Goal: Task Accomplishment & Management: Use online tool/utility

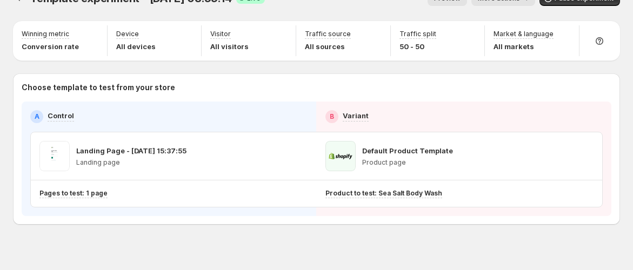
scroll to position [34, 0]
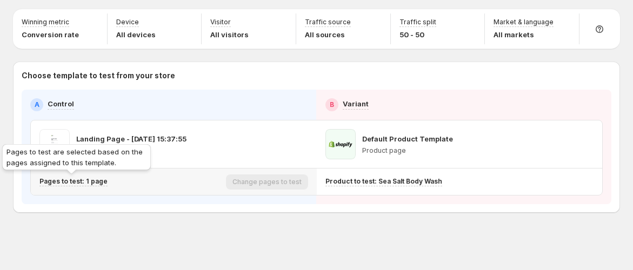
click at [84, 180] on p "Pages to test: 1 page" at bounding box center [73, 181] width 68 height 9
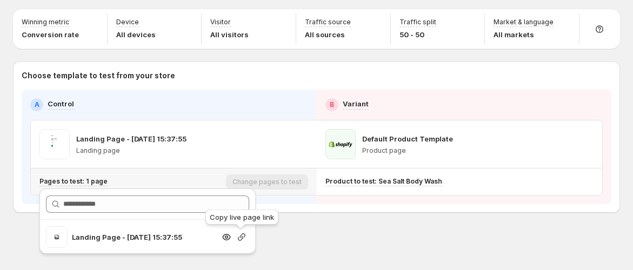
click at [239, 236] on icon "button" at bounding box center [241, 237] width 11 height 11
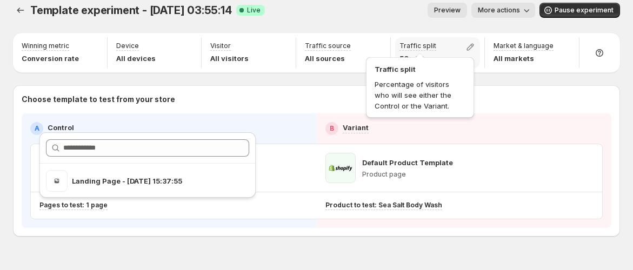
scroll to position [0, 0]
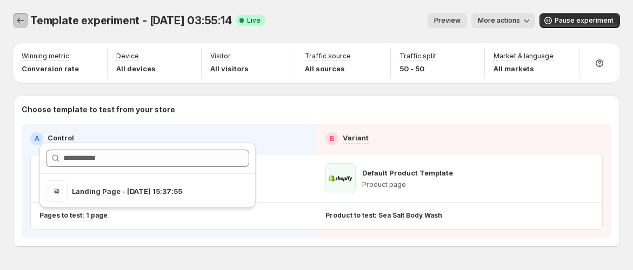
click at [23, 21] on icon "Experiments" at bounding box center [20, 20] width 11 height 11
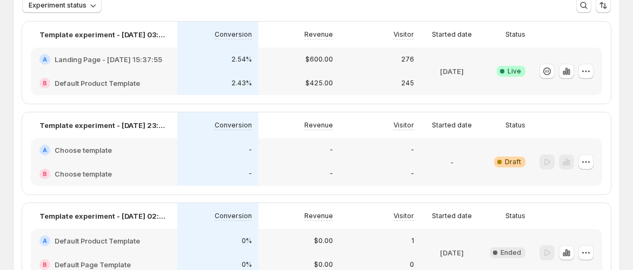
scroll to position [60, 0]
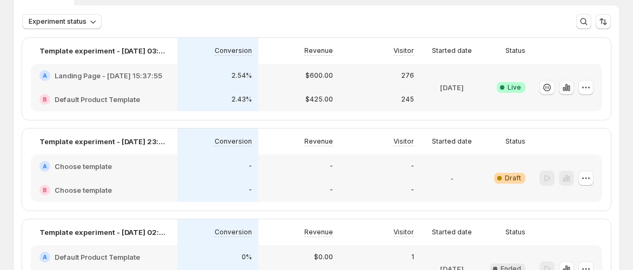
click at [572, 89] on icon "button" at bounding box center [566, 87] width 11 height 11
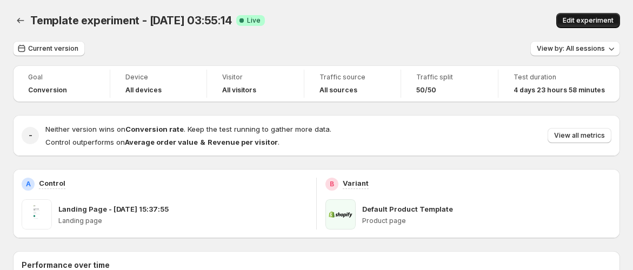
click at [581, 18] on span "Edit experiment" at bounding box center [587, 20] width 51 height 9
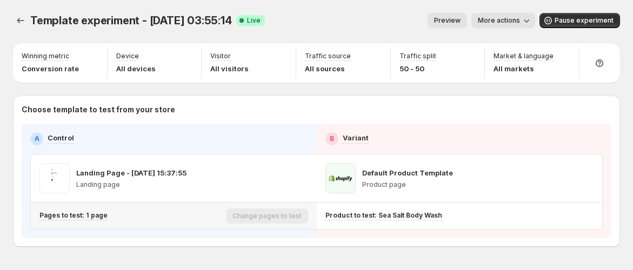
click at [92, 219] on div "Pages to test: 1 page" at bounding box center [130, 216] width 182 height 18
drag, startPoint x: 107, startPoint y: 213, endPoint x: 96, endPoint y: 218, distance: 12.1
click at [106, 213] on div "Pages to test: 1 page" at bounding box center [130, 215] width 182 height 9
click at [96, 218] on p "Pages to test: 1 page" at bounding box center [73, 215] width 68 height 9
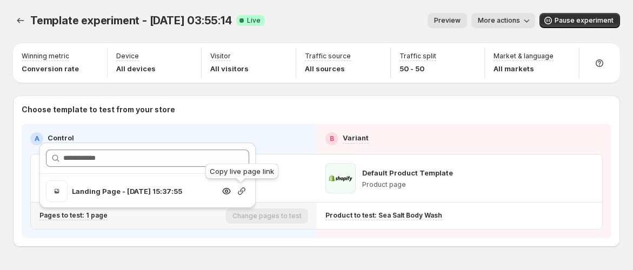
click at [244, 192] on icon "button" at bounding box center [241, 191] width 11 height 11
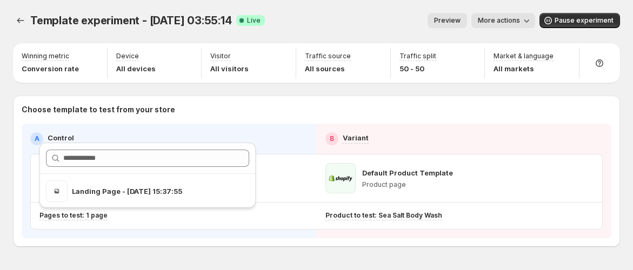
drag, startPoint x: 306, startPoint y: 8, endPoint x: 281, endPoint y: 24, distance: 29.4
click at [307, 8] on div "Template experiment - [DATE] 03:55:14. This page is ready Template experiment -…" at bounding box center [316, 20] width 607 height 41
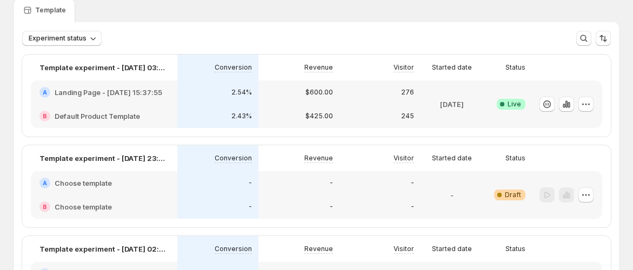
scroll to position [60, 0]
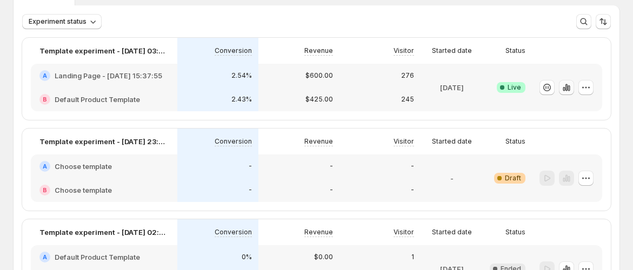
click at [572, 90] on icon "button" at bounding box center [566, 87] width 11 height 11
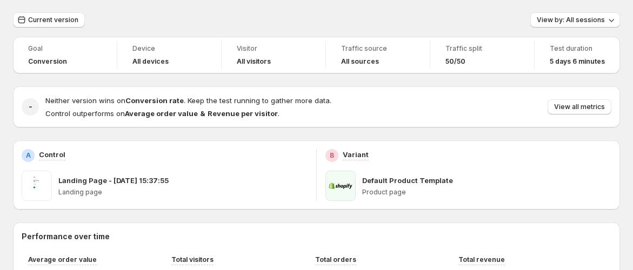
scroll to position [14, 0]
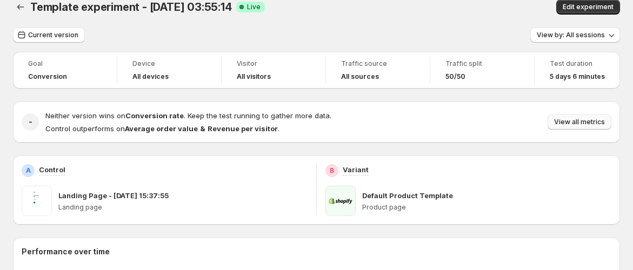
click at [601, 125] on span "View all metrics" at bounding box center [579, 122] width 51 height 9
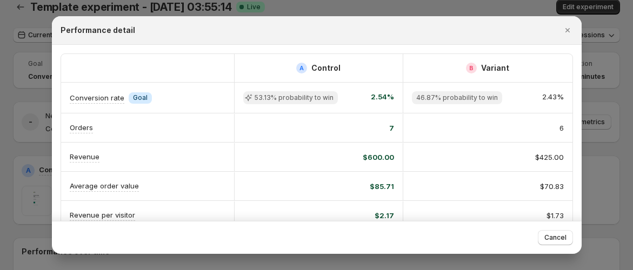
drag, startPoint x: 343, startPoint y: 142, endPoint x: 345, endPoint y: 164, distance: 22.3
click at [345, 164] on div "$600.00" at bounding box center [318, 157] width 169 height 28
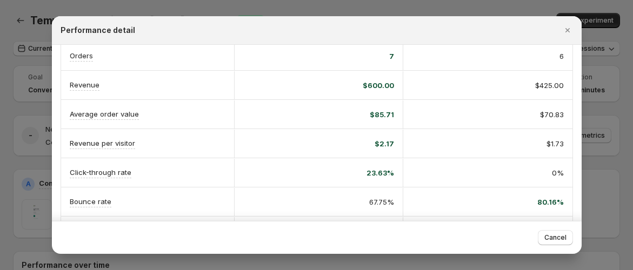
scroll to position [0, 0]
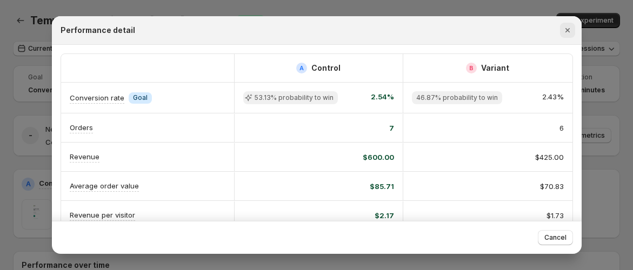
click at [566, 32] on icon "Close" at bounding box center [567, 30] width 11 height 11
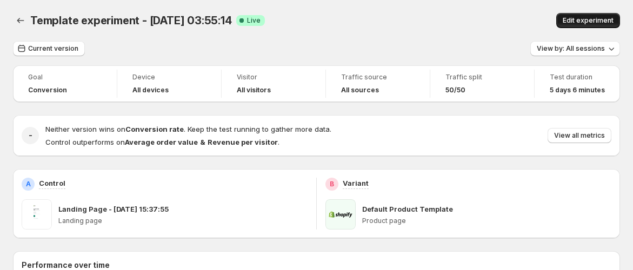
click at [600, 17] on span "Edit experiment" at bounding box center [587, 20] width 51 height 9
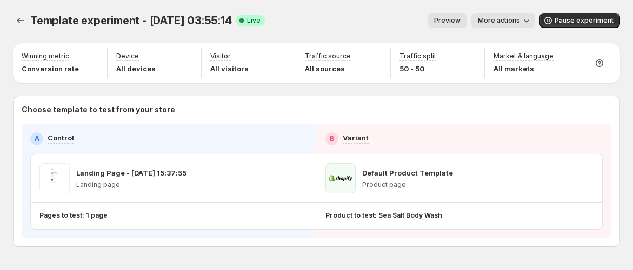
click at [512, 18] on span "More actions" at bounding box center [499, 20] width 42 height 9
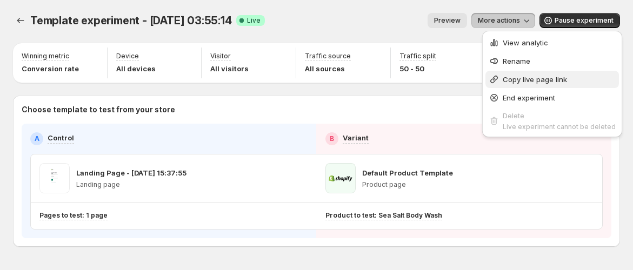
click at [531, 84] on span "Copy live page link" at bounding box center [558, 79] width 113 height 11
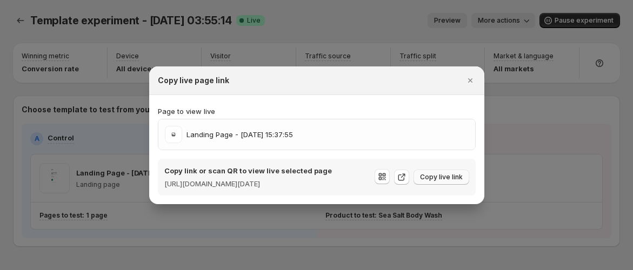
click at [441, 177] on span "Copy live link" at bounding box center [441, 177] width 43 height 9
click at [472, 75] on icon "Close" at bounding box center [470, 80] width 11 height 11
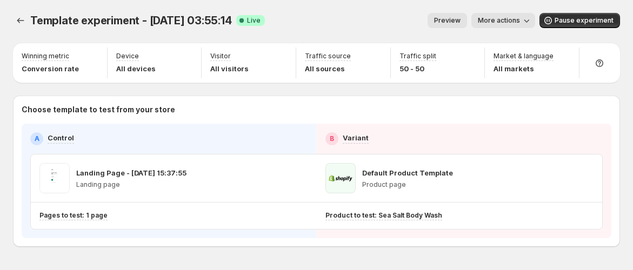
click at [492, 17] on span "More actions" at bounding box center [499, 20] width 42 height 9
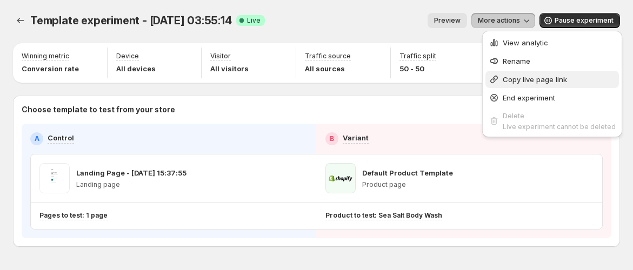
click at [517, 77] on span "Copy live page link" at bounding box center [534, 79] width 64 height 9
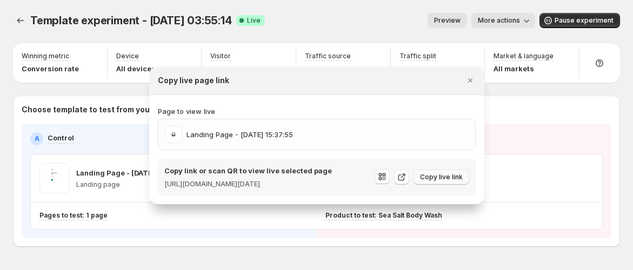
click at [435, 175] on span "Copy live link" at bounding box center [441, 177] width 43 height 9
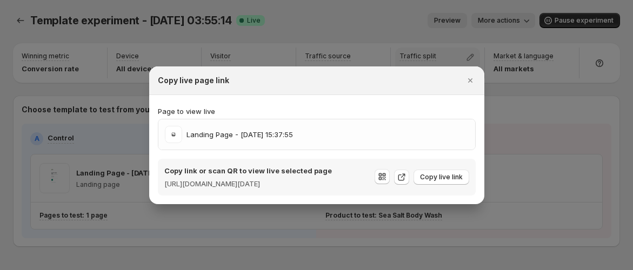
drag, startPoint x: 469, startPoint y: 78, endPoint x: 476, endPoint y: 71, distance: 9.6
click at [469, 78] on icon "Close" at bounding box center [470, 80] width 11 height 11
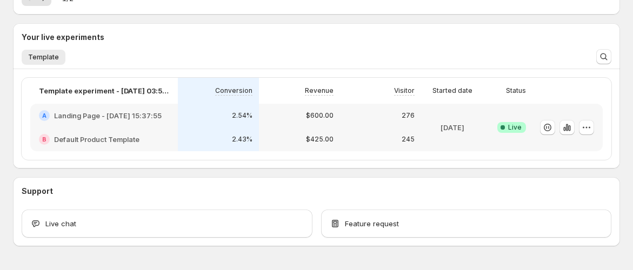
scroll to position [213, 0]
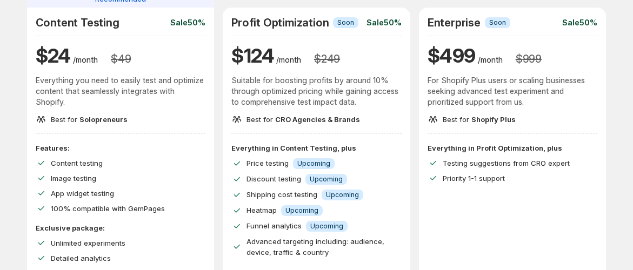
scroll to position [33, 0]
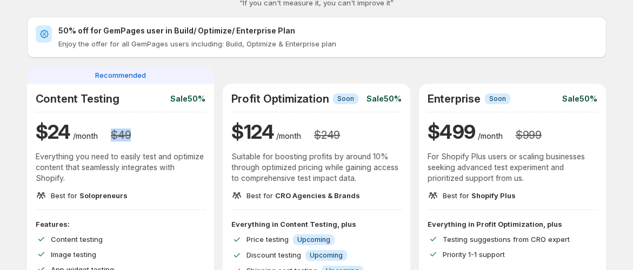
drag, startPoint x: 145, startPoint y: 138, endPoint x: 100, endPoint y: 144, distance: 45.2
click at [100, 144] on div "$ 24 /month $ 49" at bounding box center [121, 132] width 170 height 26
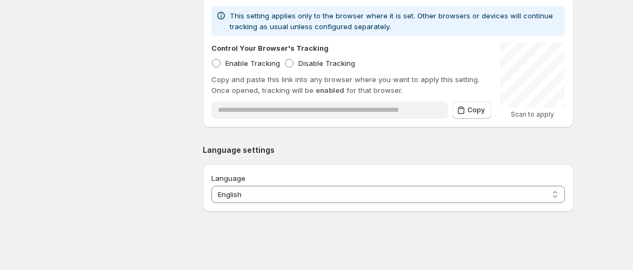
scroll to position [216, 0]
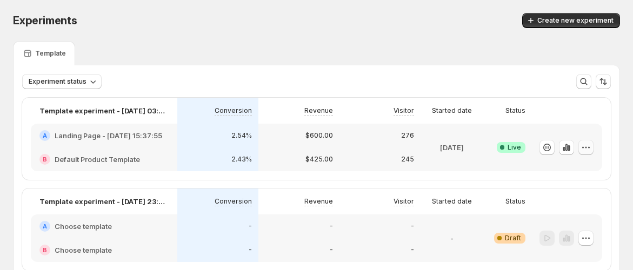
click at [588, 145] on icon "button" at bounding box center [585, 147] width 11 height 11
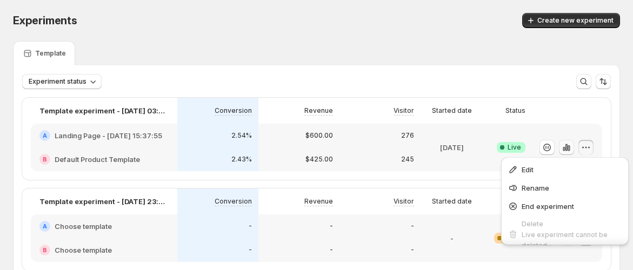
click at [567, 141] on button "button" at bounding box center [566, 147] width 15 height 15
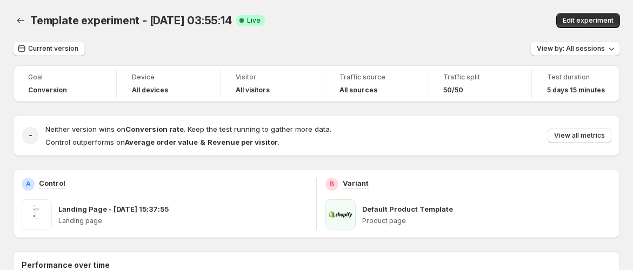
click at [392, 1] on div "Template experiment - Sep 26, 03:55:14. This page is ready Template experiment …" at bounding box center [316, 20] width 607 height 41
click at [585, 47] on span "View by: All sessions" at bounding box center [571, 48] width 68 height 9
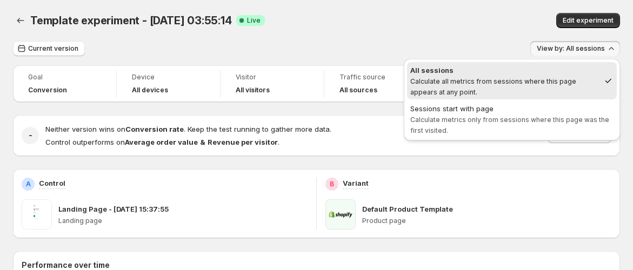
click at [415, 41] on div "Current version View by: All sessions" at bounding box center [316, 49] width 607 height 16
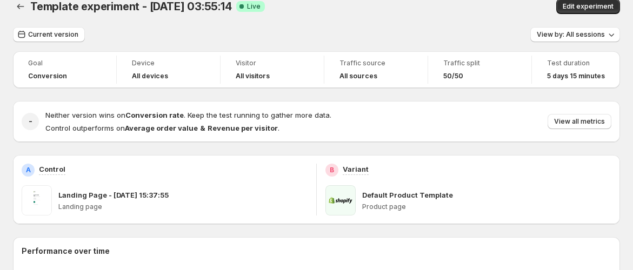
scroll to position [14, 0]
click at [585, 40] on button "View by: All sessions" at bounding box center [575, 35] width 90 height 15
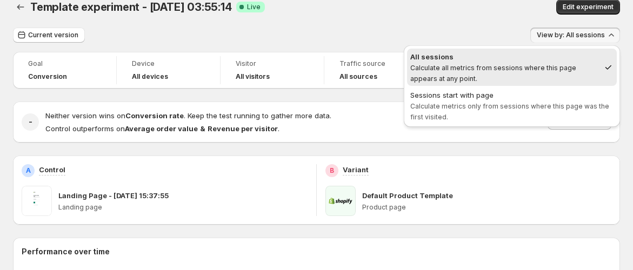
click at [477, 29] on div "Current version View by: All sessions" at bounding box center [316, 36] width 607 height 16
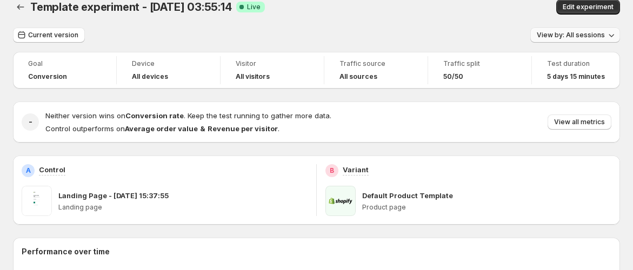
click at [578, 39] on span "View by: All sessions" at bounding box center [571, 35] width 68 height 9
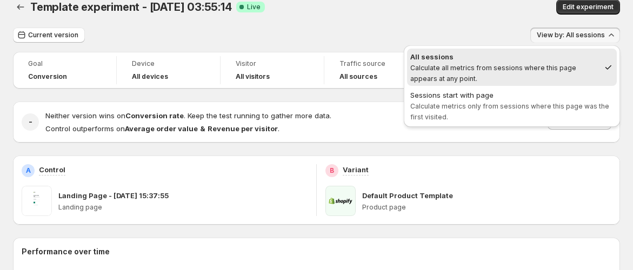
click at [401, 31] on div "Current version View by: All sessions" at bounding box center [316, 36] width 607 height 16
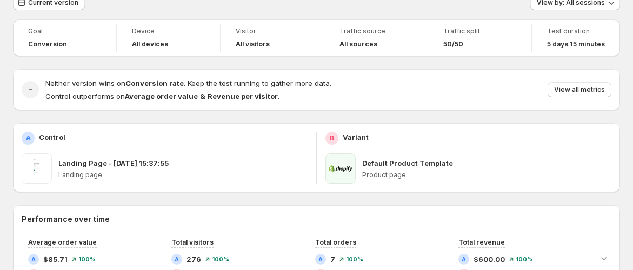
scroll to position [73, 0]
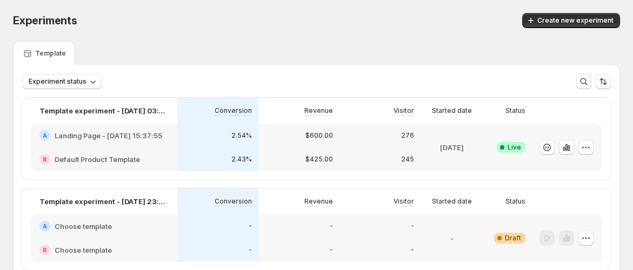
scroll to position [120, 0]
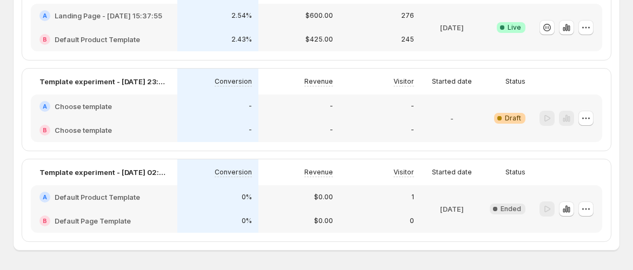
click at [377, 113] on div "-" at bounding box center [379, 107] width 81 height 24
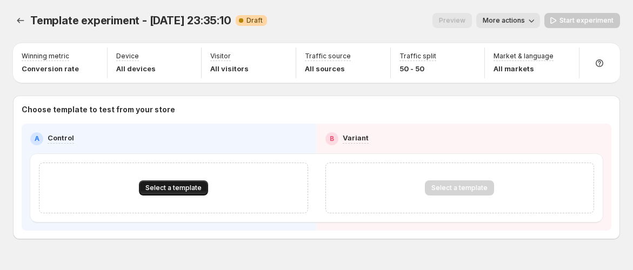
click at [169, 189] on span "Select a template" at bounding box center [173, 188] width 56 height 9
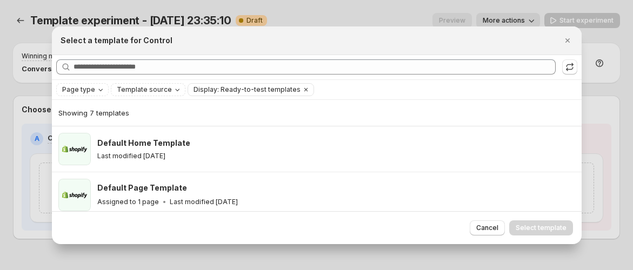
click at [330, 11] on div at bounding box center [316, 135] width 633 height 270
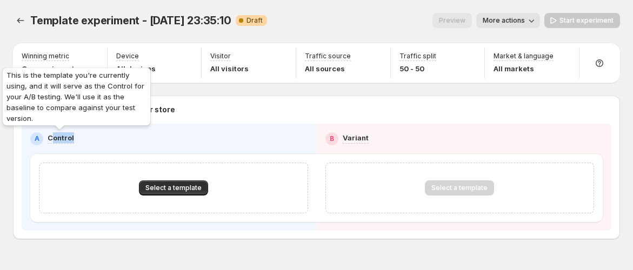
drag, startPoint x: 119, startPoint y: 138, endPoint x: 52, endPoint y: 138, distance: 67.0
click at [52, 138] on div "A Control" at bounding box center [169, 138] width 278 height 13
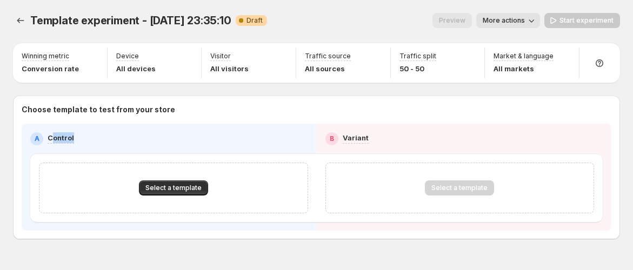
click at [132, 143] on div "A Control" at bounding box center [169, 138] width 278 height 13
drag, startPoint x: 57, startPoint y: 137, endPoint x: 128, endPoint y: 137, distance: 71.3
click at [128, 137] on div "A Control" at bounding box center [169, 138] width 278 height 13
click at [165, 135] on div "A Control" at bounding box center [169, 138] width 278 height 13
click at [176, 185] on span "Select a template" at bounding box center [173, 188] width 56 height 9
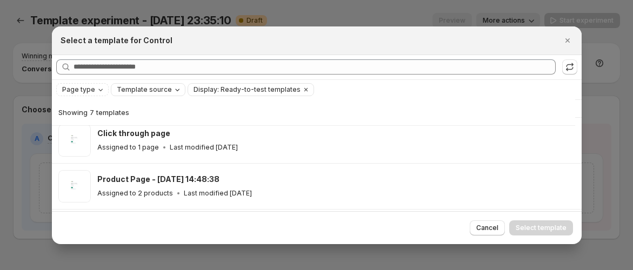
scroll to position [206, 0]
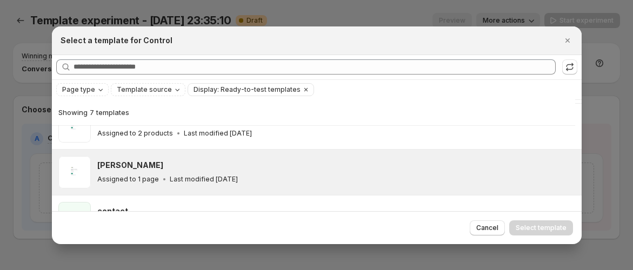
click at [159, 175] on icon ":rg8:" at bounding box center [164, 179] width 11 height 11
click at [489, 227] on span "Cancel" at bounding box center [487, 228] width 22 height 9
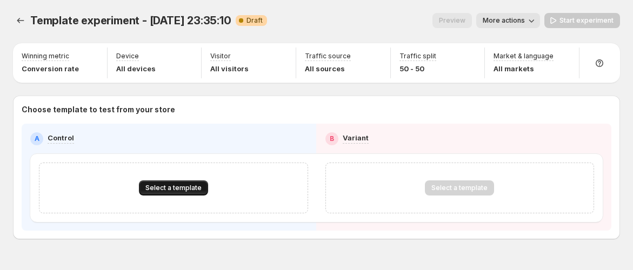
click at [169, 190] on span "Select a template" at bounding box center [173, 188] width 56 height 9
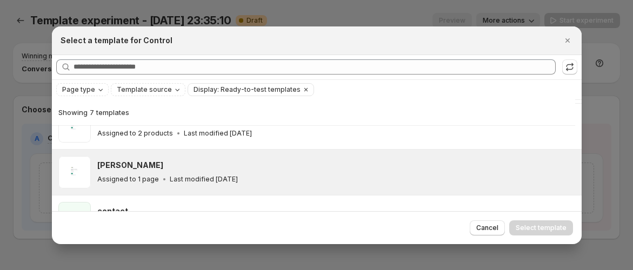
click at [259, 176] on div "Assigned to 1 page Last modified 5 days ago" at bounding box center [334, 179] width 474 height 11
click at [552, 232] on button "Select template" at bounding box center [541, 227] width 64 height 15
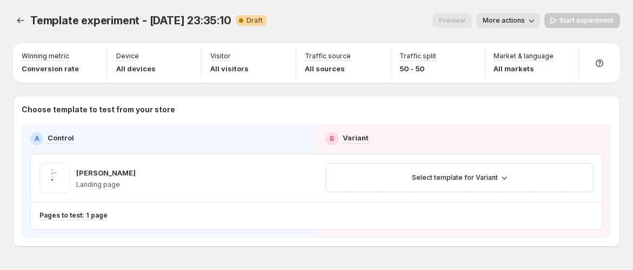
scroll to position [190, 0]
click at [460, 179] on span "Select template for Variant" at bounding box center [455, 177] width 86 height 9
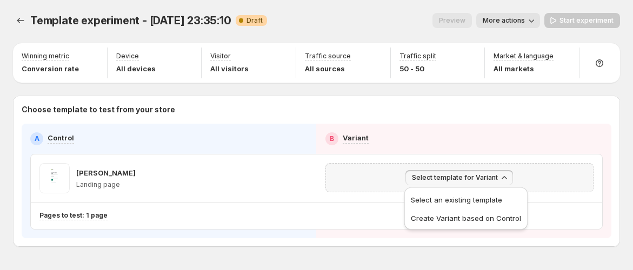
drag, startPoint x: 386, startPoint y: 172, endPoint x: 446, endPoint y: 176, distance: 60.1
click at [386, 172] on div "Select template for Variant" at bounding box center [459, 177] width 254 height 15
click at [447, 177] on span "Select template for Variant" at bounding box center [455, 177] width 86 height 9
click at [452, 180] on span "Select template for Variant" at bounding box center [455, 177] width 86 height 9
click at [450, 180] on span "Select template for Variant" at bounding box center [455, 177] width 86 height 9
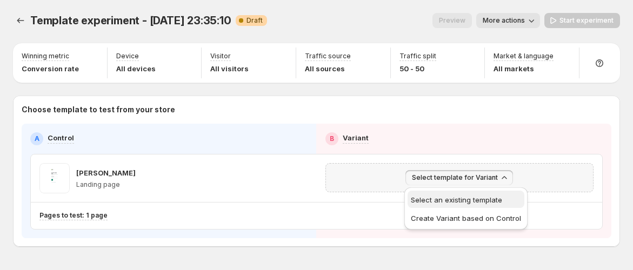
click at [485, 201] on span "Select an existing template" at bounding box center [456, 200] width 91 height 9
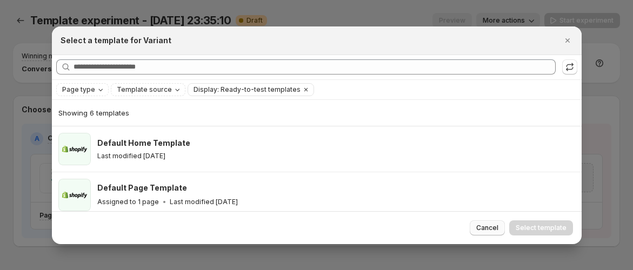
click at [494, 224] on span "Cancel" at bounding box center [487, 228] width 22 height 9
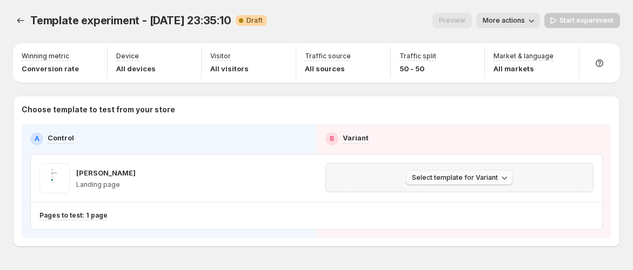
click at [472, 179] on span "Select template for Variant" at bounding box center [455, 177] width 86 height 9
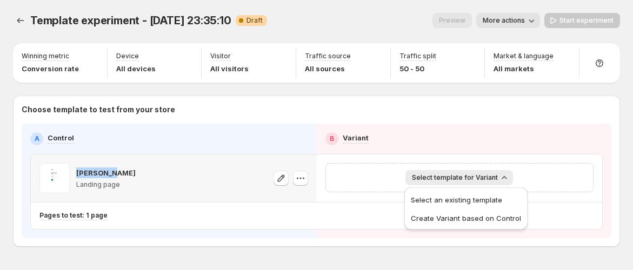
drag, startPoint x: 72, startPoint y: 172, endPoint x: 149, endPoint y: 172, distance: 76.2
click at [149, 172] on div "Sarah UAT Landing page" at bounding box center [173, 178] width 269 height 30
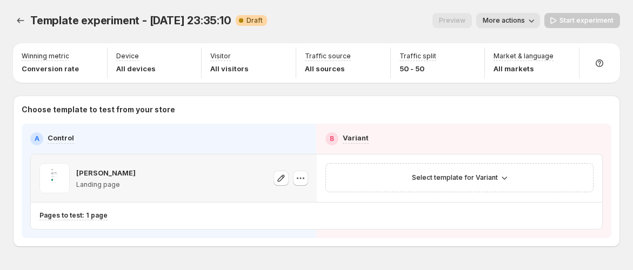
click at [223, 190] on div "Sarah UAT Landing page" at bounding box center [173, 178] width 269 height 30
drag, startPoint x: 472, startPoint y: 175, endPoint x: 479, endPoint y: 179, distance: 8.7
click at [472, 175] on span "Select template for Variant" at bounding box center [455, 177] width 86 height 9
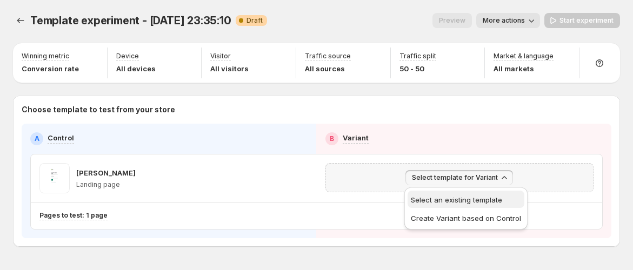
click at [483, 192] on button "Select an existing template" at bounding box center [465, 199] width 117 height 17
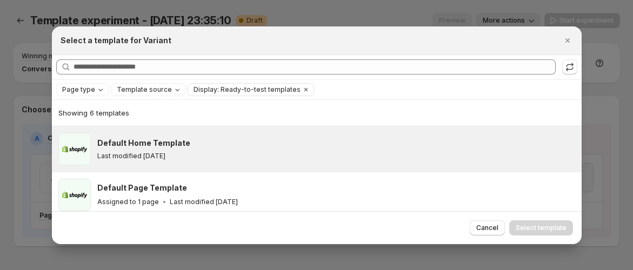
click at [407, 133] on div "Default Home Template Last modified 4 months ago" at bounding box center [336, 149] width 478 height 32
click at [535, 230] on span "Select template" at bounding box center [540, 228] width 51 height 9
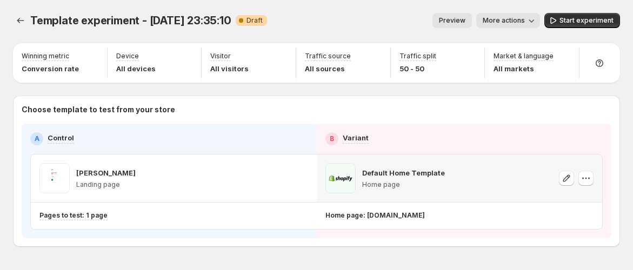
scroll to position [34, 0]
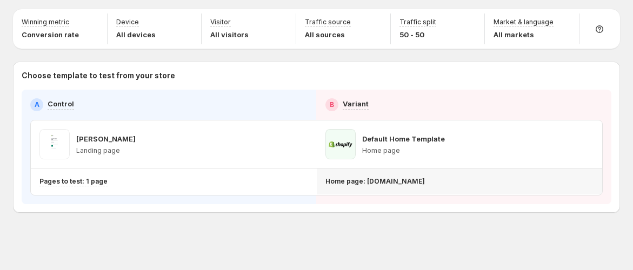
drag, startPoint x: 508, startPoint y: 184, endPoint x: 417, endPoint y: 184, distance: 91.8
click at [417, 184] on p "Home page: gemcommerce-staging-amber.myshopify.com" at bounding box center [374, 181] width 99 height 9
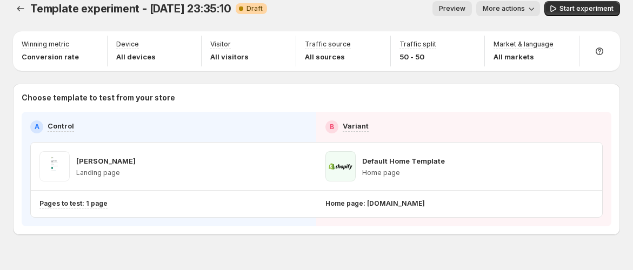
scroll to position [0, 0]
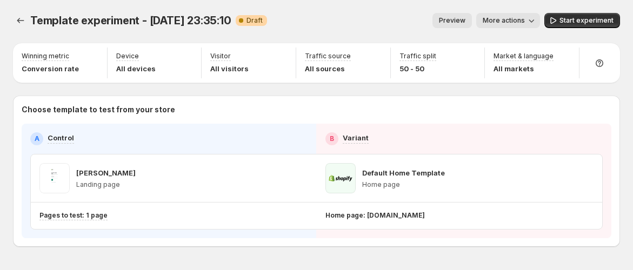
drag, startPoint x: 335, startPoint y: 142, endPoint x: 398, endPoint y: 141, distance: 63.2
click at [334, 141] on h2 "B" at bounding box center [332, 139] width 4 height 9
click at [398, 141] on div "B Variant" at bounding box center [464, 138] width 278 height 13
click at [338, 135] on div "B" at bounding box center [331, 138] width 13 height 13
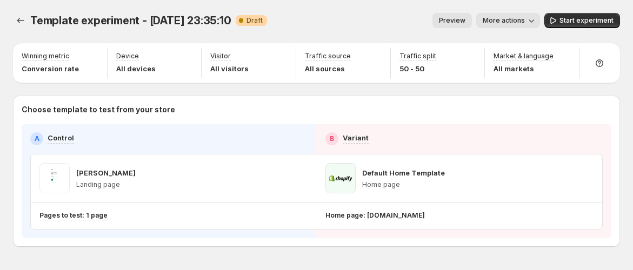
click at [389, 143] on div "B Variant" at bounding box center [464, 138] width 278 height 13
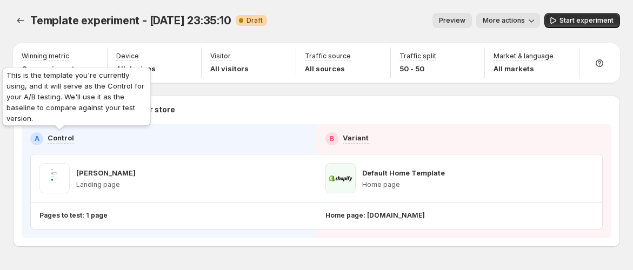
drag, startPoint x: 58, startPoint y: 142, endPoint x: 291, endPoint y: 141, distance: 232.9
click at [58, 141] on p "Control" at bounding box center [61, 137] width 26 height 11
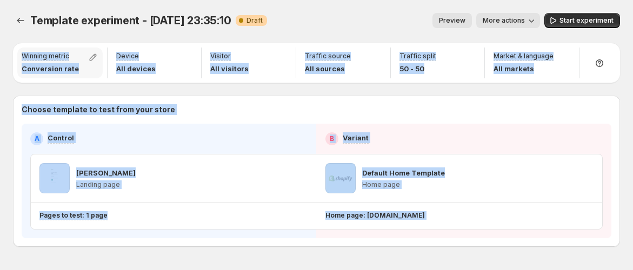
click at [74, 63] on div "Template experiment - Sep 29, 23:35:10. This page is ready Template experiment …" at bounding box center [316, 152] width 633 height 305
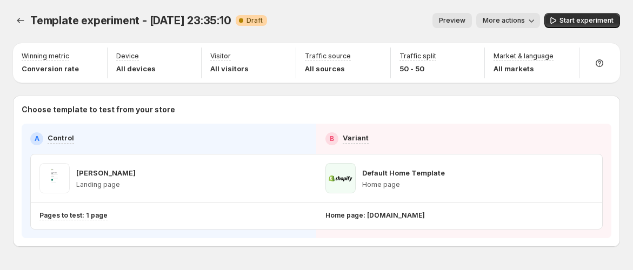
click at [71, 38] on div "Template experiment - Sep 29, 23:35:10. This page is ready Template experiment …" at bounding box center [316, 20] width 607 height 41
click at [98, 57] on icon "button" at bounding box center [93, 57] width 11 height 11
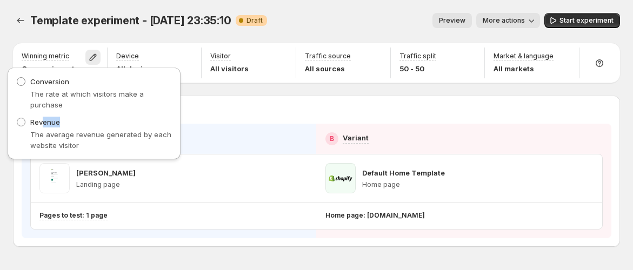
drag, startPoint x: 42, startPoint y: 124, endPoint x: 62, endPoint y: 112, distance: 23.0
click at [62, 123] on div "Revenue The average revenue generated by each website visitor" at bounding box center [94, 134] width 156 height 34
click at [62, 85] on span "Conversion" at bounding box center [49, 81] width 39 height 11
click at [136, 42] on div "Winning metric Conversion rate Device All devices Visitor All visitors Traffic …" at bounding box center [316, 144] width 607 height 206
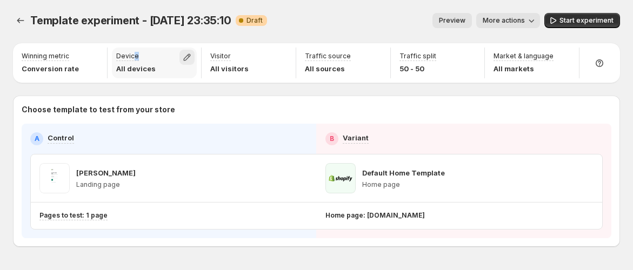
click at [190, 58] on icon "button" at bounding box center [187, 57] width 7 height 7
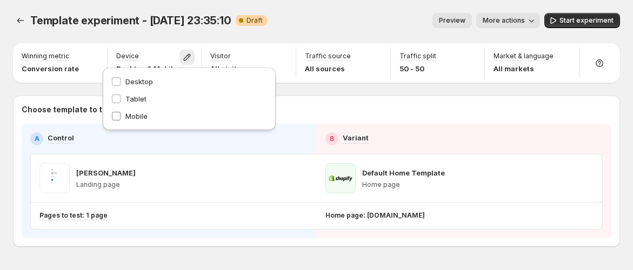
click at [120, 115] on span at bounding box center [116, 116] width 10 height 10
click at [122, 99] on label "Tablet" at bounding box center [189, 98] width 156 height 11
click at [123, 81] on label "Desktop" at bounding box center [189, 81] width 156 height 11
click at [152, 101] on label "Tablet" at bounding box center [189, 98] width 156 height 11
click at [146, 84] on span "Desktop" at bounding box center [139, 81] width 28 height 9
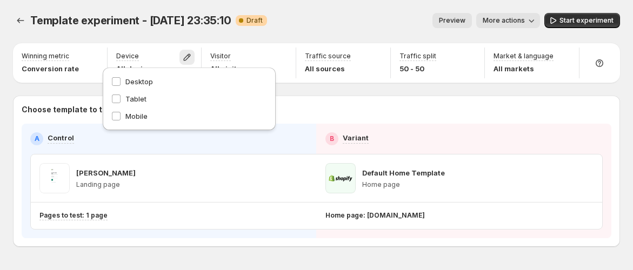
click at [253, 39] on div "Template experiment - Sep 29, 23:35:10. This page is ready Template experiment …" at bounding box center [316, 20] width 607 height 41
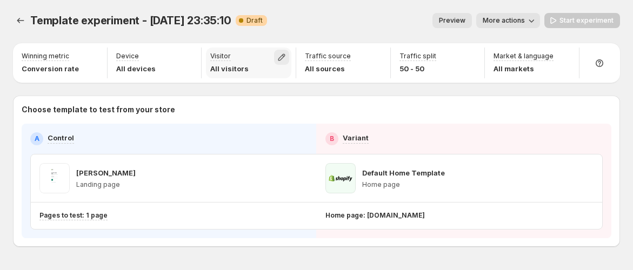
click at [286, 57] on icon "button" at bounding box center [281, 57] width 11 height 11
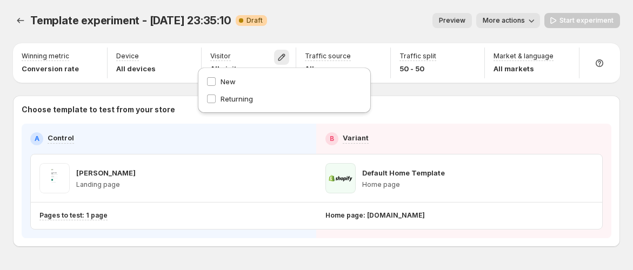
click at [379, 45] on div "Winning metric Conversion rate Device All devices Visitor All visitors Traffic …" at bounding box center [316, 62] width 607 height 39
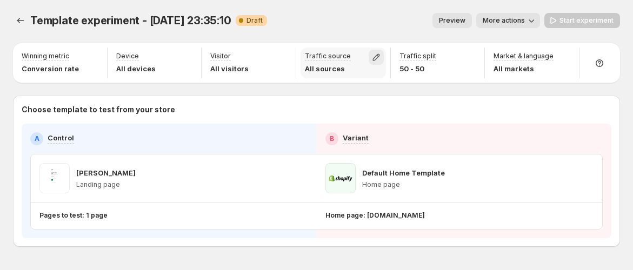
click at [375, 57] on icon "button" at bounding box center [376, 57] width 11 height 11
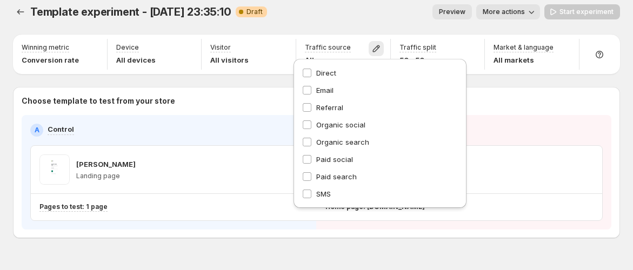
scroll to position [34, 0]
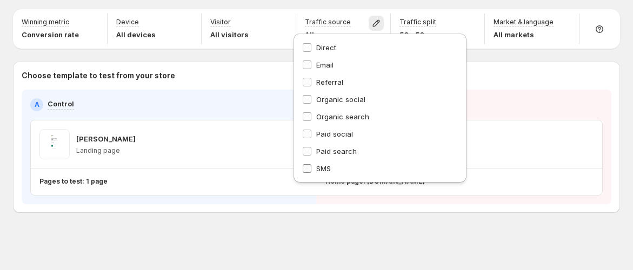
click at [324, 168] on span "SMS" at bounding box center [323, 168] width 15 height 9
click at [333, 169] on label "SMS" at bounding box center [380, 168] width 156 height 11
click at [336, 149] on span "Paid search" at bounding box center [336, 151] width 41 height 9
click at [324, 7] on div "Winning metric Conversion rate Device All devices Visitor All visitors Traffic …" at bounding box center [316, 110] width 607 height 206
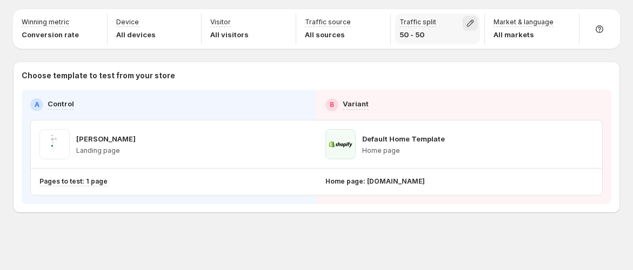
click at [475, 23] on icon "button" at bounding box center [470, 23] width 11 height 11
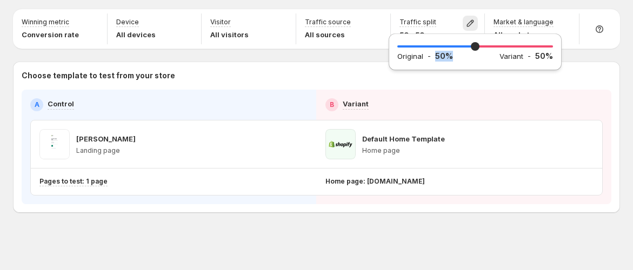
drag, startPoint x: 433, startPoint y: 57, endPoint x: 487, endPoint y: 61, distance: 54.1
click at [487, 61] on div "Original - 50 %" at bounding box center [448, 56] width 102 height 11
drag, startPoint x: 533, startPoint y: 59, endPoint x: 553, endPoint y: 59, distance: 20.0
click at [553, 59] on div "50 Original - 50 % Variant - 50 %" at bounding box center [474, 51] width 173 height 37
type input "**"
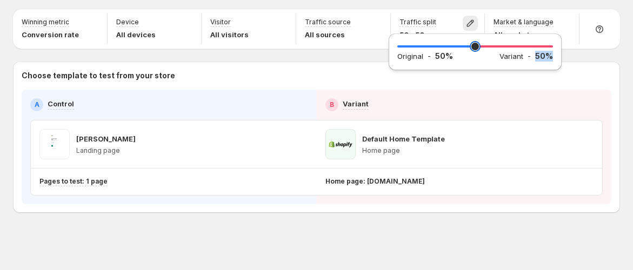
drag, startPoint x: 469, startPoint y: 45, endPoint x: 474, endPoint y: 55, distance: 10.4
click at [474, 54] on input "range" at bounding box center [475, 46] width 156 height 15
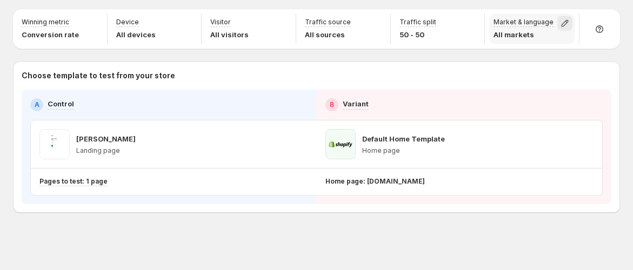
click at [568, 23] on icon "button" at bounding box center [564, 23] width 7 height 7
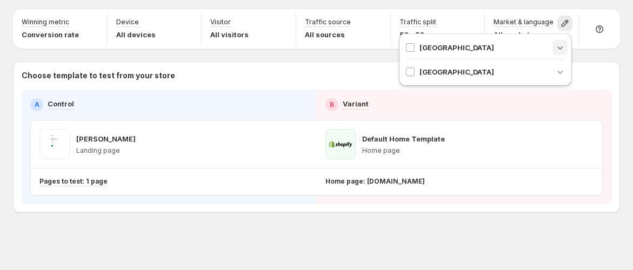
click at [560, 43] on icon "button" at bounding box center [559, 47] width 11 height 11
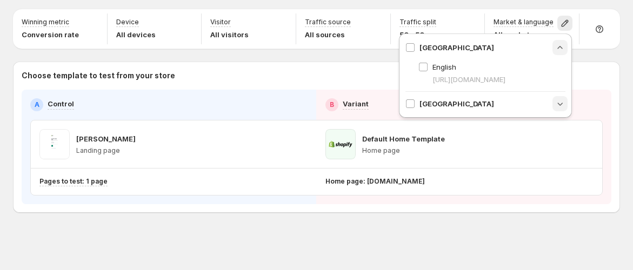
click at [567, 111] on button "button" at bounding box center [559, 103] width 15 height 15
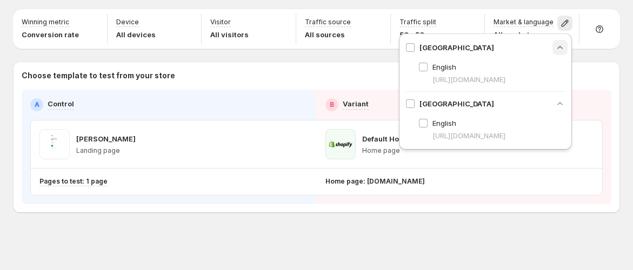
click at [416, 109] on div "United States" at bounding box center [449, 103] width 89 height 11
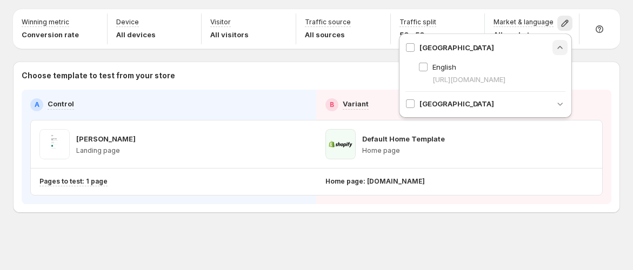
click at [549, 109] on div "United States" at bounding box center [485, 103] width 160 height 11
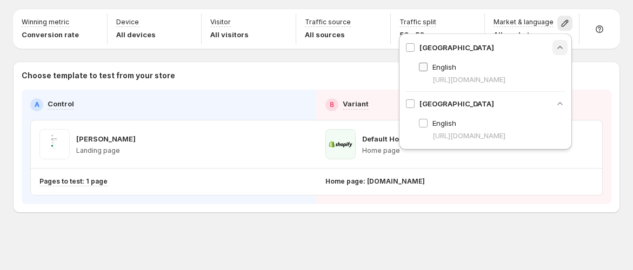
click at [428, 68] on label "English" at bounding box center [437, 67] width 38 height 11
click at [404, 45] on div "Canada English https://gemcommerce-staging-amber.myshopify.com United States En…" at bounding box center [485, 91] width 173 height 116
click at [601, 50] on div "Winning metric Conversion rate Device All devices Visitor All visitors Traffic …" at bounding box center [316, 111] width 607 height 204
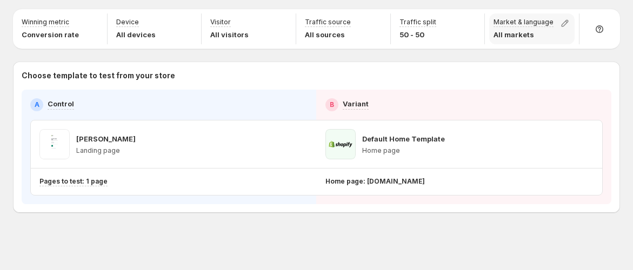
drag, startPoint x: 562, startPoint y: 19, endPoint x: 559, endPoint y: 25, distance: 7.0
click at [563, 19] on button "button" at bounding box center [564, 23] width 15 height 15
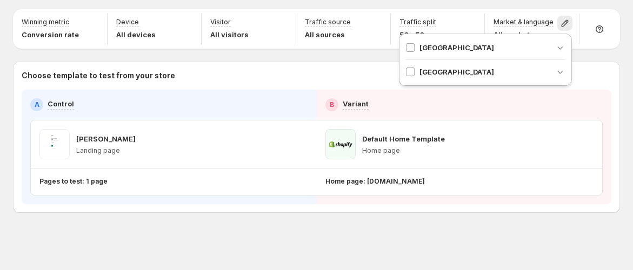
click at [603, 68] on div "Choose template to test from your store A Control B Variant Sarah UAT Landing p…" at bounding box center [316, 137] width 607 height 151
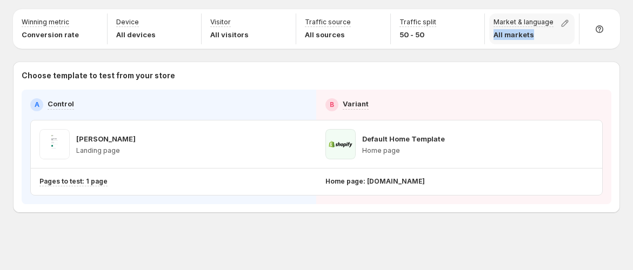
drag, startPoint x: 497, startPoint y: 36, endPoint x: 541, endPoint y: 36, distance: 44.3
click at [541, 36] on div "Market & language All markets" at bounding box center [531, 29] width 85 height 31
click at [570, 23] on icon "button" at bounding box center [564, 23] width 11 height 11
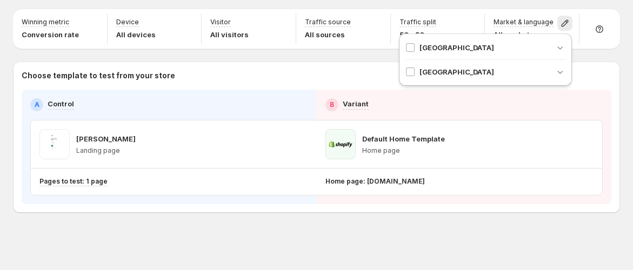
drag, startPoint x: 608, startPoint y: 79, endPoint x: 588, endPoint y: 86, distance: 21.2
click at [608, 79] on p "Choose template to test from your store" at bounding box center [316, 75] width 589 height 11
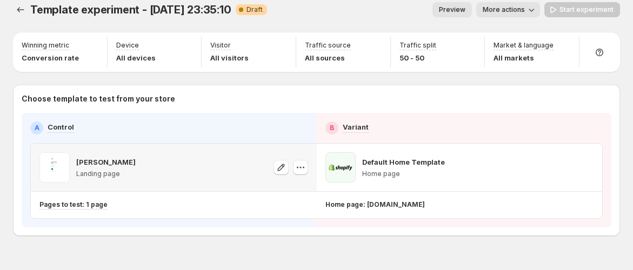
scroll to position [0, 0]
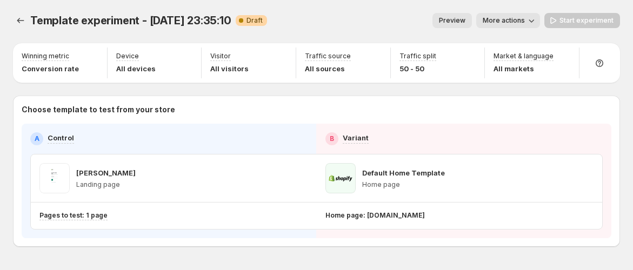
click at [465, 22] on span "Preview" at bounding box center [452, 20] width 26 height 9
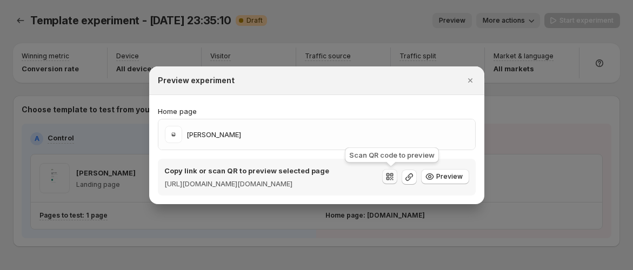
click at [391, 177] on icon ":roa:" at bounding box center [390, 177] width 1 height 1
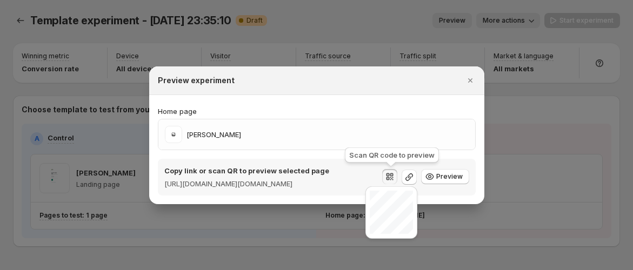
click at [391, 177] on icon ":roa:" at bounding box center [390, 177] width 1 height 1
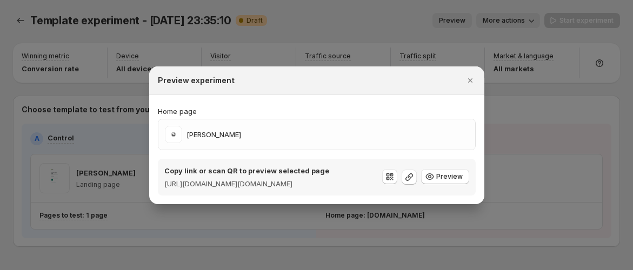
click at [478, 68] on div "Preview experiment" at bounding box center [316, 80] width 335 height 29
click at [473, 75] on icon "Close" at bounding box center [470, 80] width 11 height 11
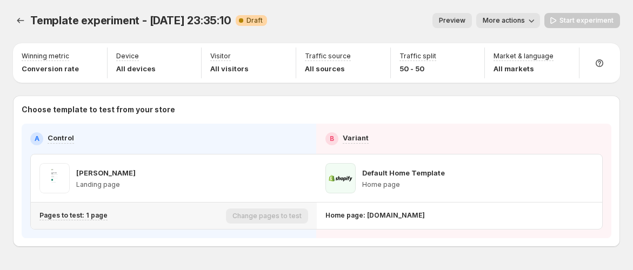
click at [105, 217] on div "Pages to test: 1 page" at bounding box center [130, 215] width 182 height 9
click at [79, 214] on p "Pages to test: 1 page" at bounding box center [73, 215] width 68 height 9
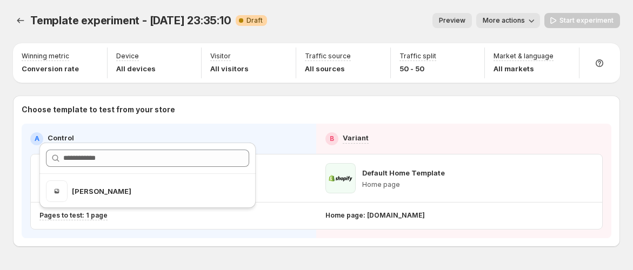
click at [370, 34] on div "Template experiment - Sep 29, 23:35:10. This page is ready Template experiment …" at bounding box center [316, 20] width 607 height 41
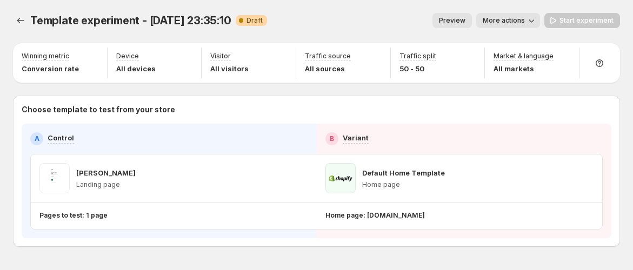
click at [525, 7] on div "Template experiment - Sep 29, 23:35:10. This page is ready Template experiment …" at bounding box center [316, 20] width 607 height 41
click at [521, 15] on button "More actions" at bounding box center [508, 20] width 64 height 15
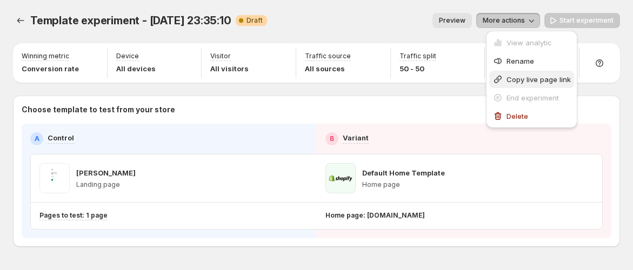
click at [534, 81] on span "Copy live page link" at bounding box center [538, 79] width 64 height 9
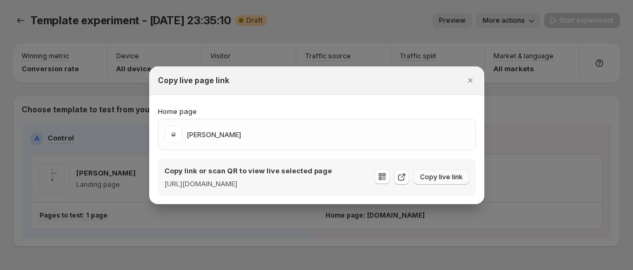
click at [432, 176] on span "Copy live link" at bounding box center [441, 177] width 43 height 9
drag, startPoint x: 167, startPoint y: 179, endPoint x: 281, endPoint y: 193, distance: 115.3
click at [281, 189] on p "https://gemcommerce-staging-amber.myshopify.com/pages/landing-page-sep-26-14-22…" at bounding box center [247, 183] width 167 height 11
click at [253, 187] on p "https://gemcommerce-staging-amber.myshopify.com/pages/landing-page-sep-26-14-22…" at bounding box center [247, 183] width 167 height 11
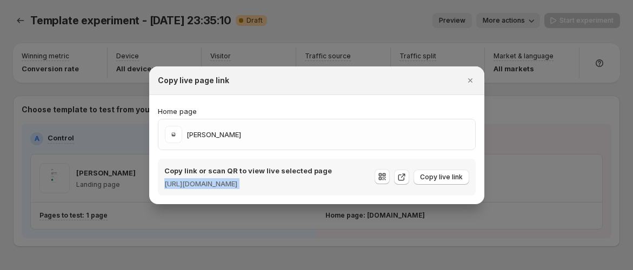
click at [253, 187] on p "https://gemcommerce-staging-amber.myshopify.com/pages/landing-page-sep-26-14-22…" at bounding box center [247, 183] width 167 height 11
click at [467, 75] on icon "Close" at bounding box center [470, 80] width 11 height 11
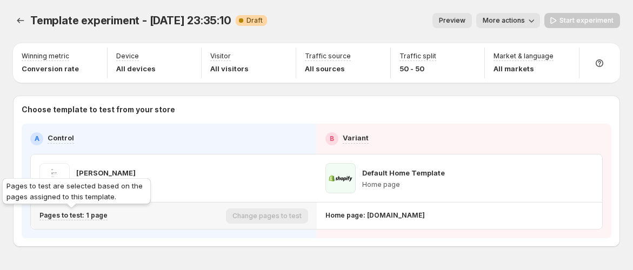
click at [101, 217] on p "Pages to test: 1 page" at bounding box center [73, 215] width 68 height 9
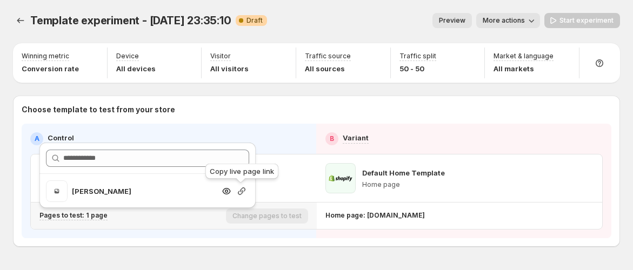
click at [244, 190] on icon "button" at bounding box center [241, 191] width 11 height 11
click at [244, 193] on icon "button" at bounding box center [241, 191] width 11 height 11
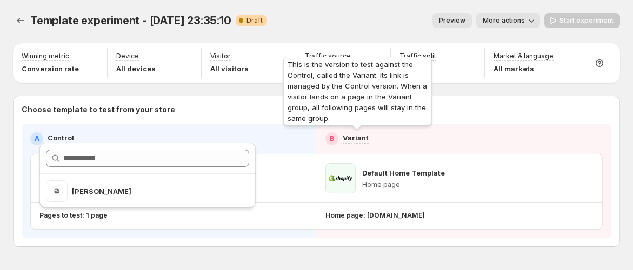
click at [395, 82] on div "This is the version to test against the Control, called the Variant. Its link i…" at bounding box center [357, 94] width 153 height 78
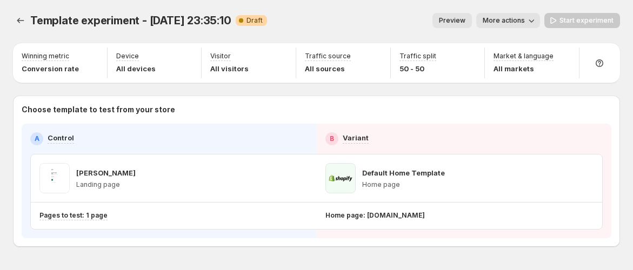
click at [491, 86] on div "Winning metric Conversion rate Device All devices Visitor All visitors Traffic …" at bounding box center [316, 145] width 607 height 204
click at [525, 20] on span "More actions" at bounding box center [503, 20] width 42 height 9
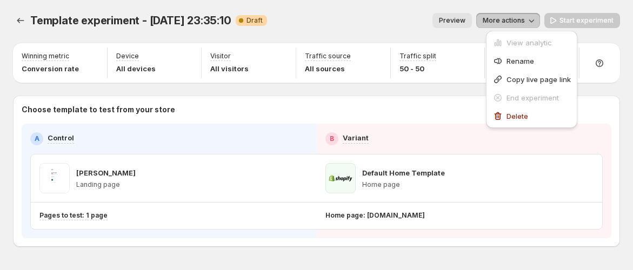
click at [430, 106] on p "Choose template to test from your store" at bounding box center [316, 109] width 589 height 11
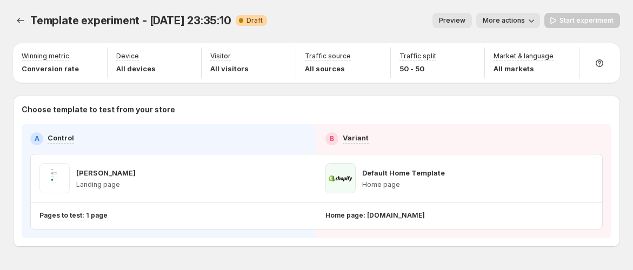
click at [620, 17] on div "Start experiment" at bounding box center [582, 20] width 76 height 15
click at [582, 18] on div "Start experiment" at bounding box center [582, 20] width 76 height 15
click at [571, 21] on div "Start experiment" at bounding box center [582, 20] width 76 height 15
click at [588, 179] on icon "button" at bounding box center [585, 178] width 11 height 11
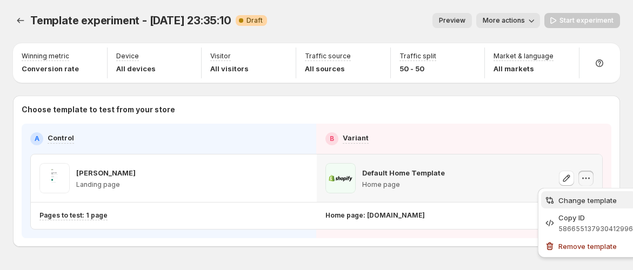
click at [586, 202] on span "Change template" at bounding box center [587, 200] width 58 height 9
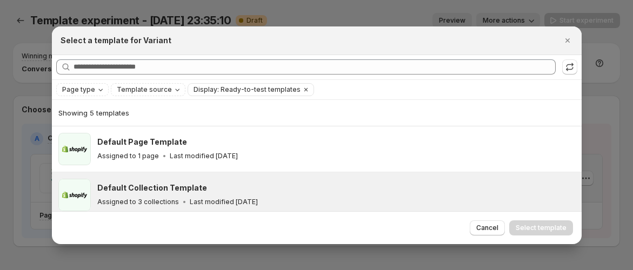
click at [238, 175] on div "Default Collection Template Assigned to 3 collections Last modified 4 months ago" at bounding box center [316, 194] width 529 height 45
click at [528, 226] on span "Select template" at bounding box center [540, 228] width 51 height 9
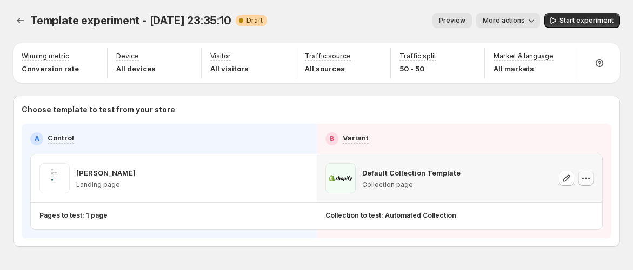
click at [586, 180] on button "button" at bounding box center [585, 178] width 15 height 15
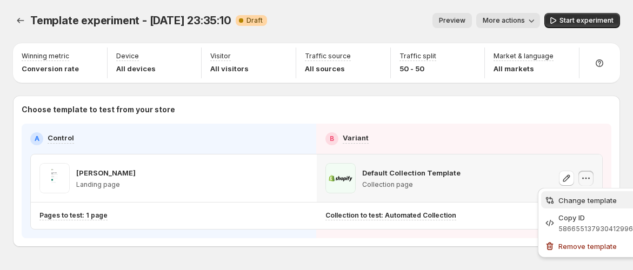
click at [581, 199] on span "Change template" at bounding box center [587, 200] width 58 height 9
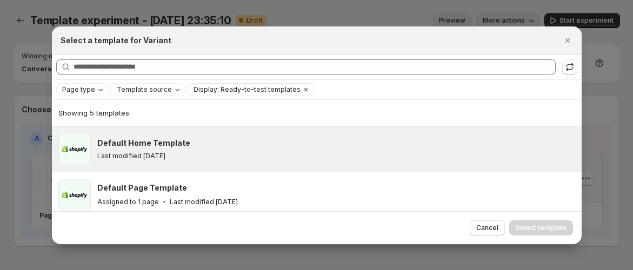
click at [211, 139] on div "Default Home Template" at bounding box center [334, 143] width 474 height 11
click at [540, 227] on span "Select template" at bounding box center [540, 228] width 51 height 9
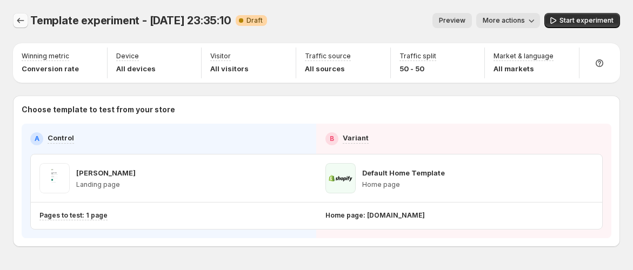
click at [23, 15] on icon "Experiments" at bounding box center [20, 20] width 11 height 11
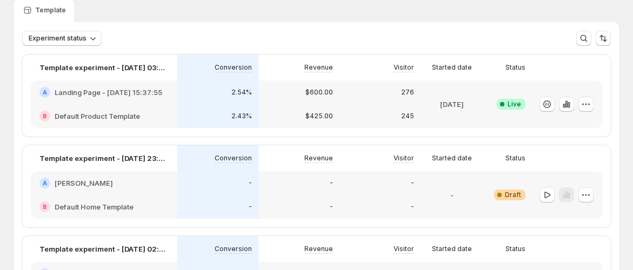
scroll to position [60, 0]
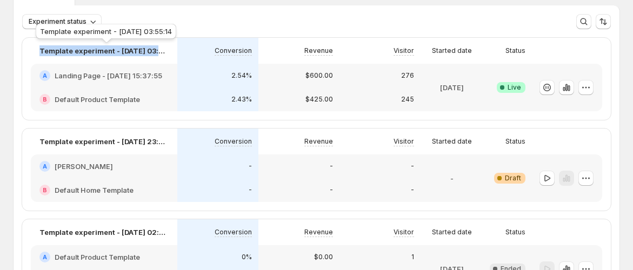
drag, startPoint x: 35, startPoint y: 45, endPoint x: 217, endPoint y: 50, distance: 182.1
click at [217, 50] on div "Template experiment - Sep 26, 03:55:14 Conversion Revenue Visitor Started date …" at bounding box center [316, 51] width 571 height 26
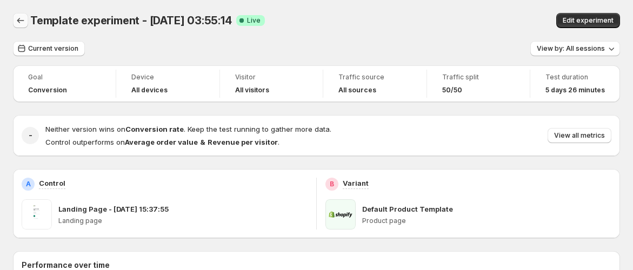
click at [14, 20] on button "Back" at bounding box center [20, 20] width 15 height 15
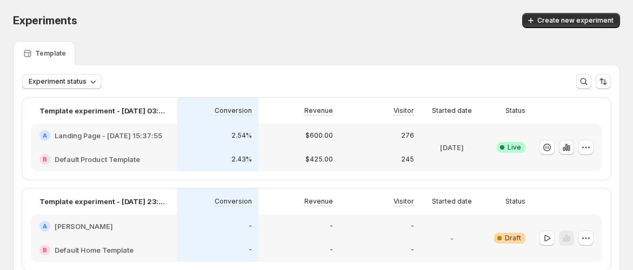
click at [572, 145] on icon "button" at bounding box center [566, 147] width 11 height 11
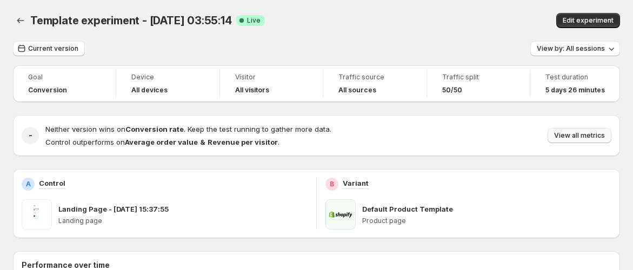
click at [595, 133] on span "View all metrics" at bounding box center [579, 135] width 51 height 9
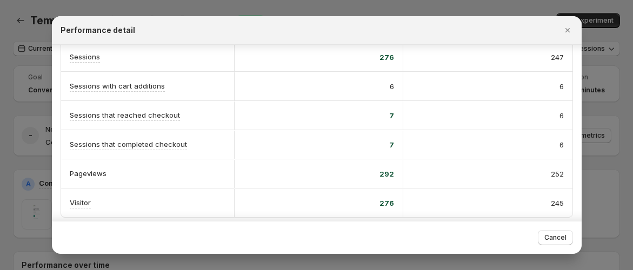
scroll to position [244, 0]
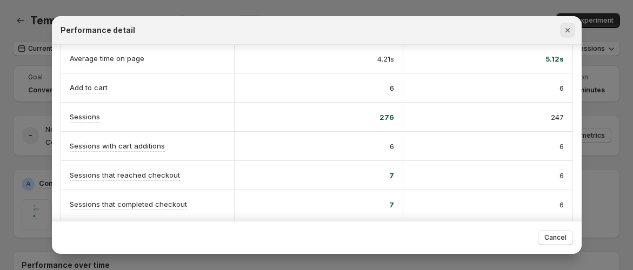
click at [563, 34] on icon "Close" at bounding box center [567, 30] width 11 height 11
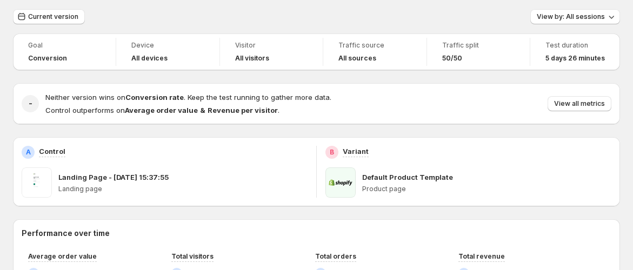
scroll to position [0, 0]
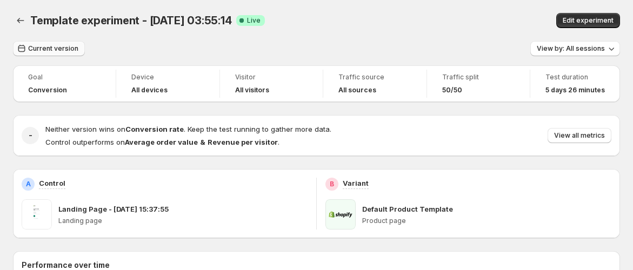
click at [65, 44] on button "Current version" at bounding box center [49, 48] width 72 height 15
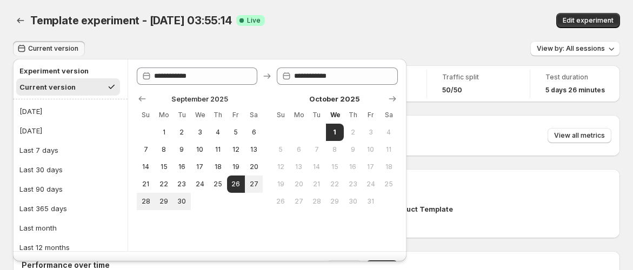
click at [172, 50] on div "Current version View by: All sessions" at bounding box center [316, 49] width 607 height 16
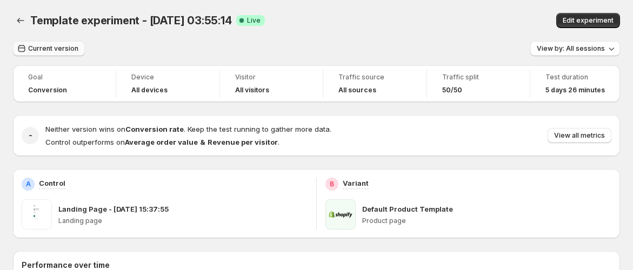
click at [63, 45] on span "Current version" at bounding box center [53, 48] width 50 height 9
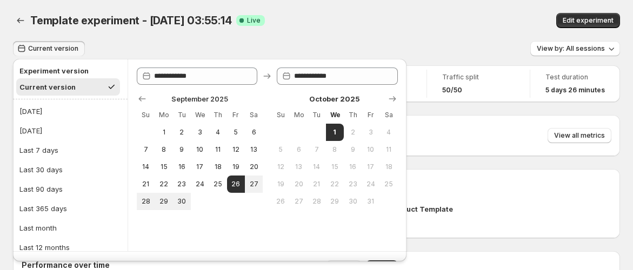
click at [121, 45] on div "Current version View by: All sessions" at bounding box center [316, 49] width 607 height 16
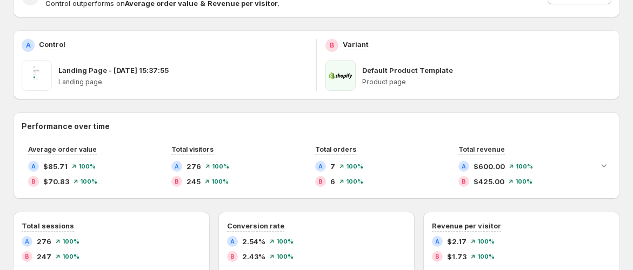
scroll to position [120, 0]
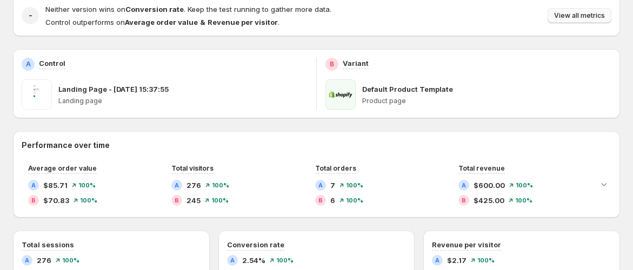
click at [589, 19] on span "View all metrics" at bounding box center [579, 15] width 51 height 9
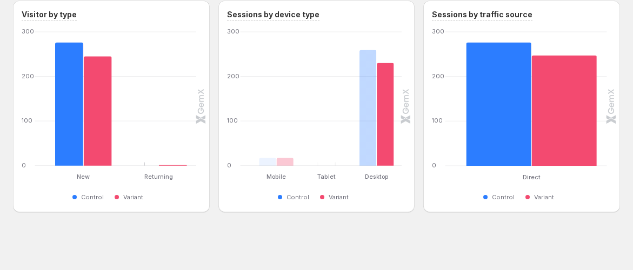
scroll to position [433, 0]
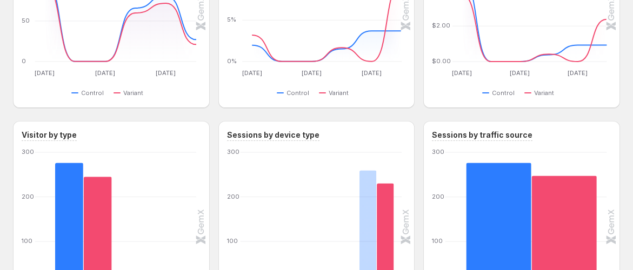
click at [432, 62] on div "Revenue per visitor A $2.17 100% B $1.73 100% Sep 26 Sep 26 Sep 28 Sep 28 Sep 3…" at bounding box center [521, 12] width 197 height 191
drag, startPoint x: 286, startPoint y: 79, endPoint x: 338, endPoint y: 79, distance: 51.3
click at [338, 79] on div "Sep 26 Sep 26 Sep 28 Sep 28 Sep 30 Sep 30 0% 5% 10% Sep 26 Sep 27 Sep 28 Sep 29…" at bounding box center [314, 37] width 173 height 123
drag, startPoint x: 289, startPoint y: 101, endPoint x: 345, endPoint y: 99, distance: 56.8
click at [344, 100] on div "Conversion rate A 2.54% 100% B 2.43% 100% Sep 26 Sep 26 Sep 28 Sep 28 Sep 30 Se…" at bounding box center [316, 12] width 197 height 191
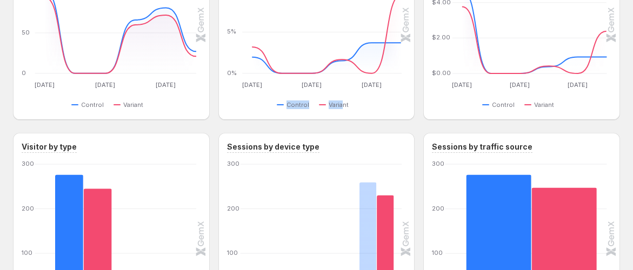
scroll to position [313, 0]
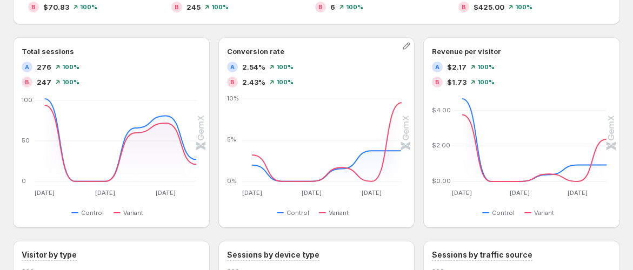
click at [324, 89] on div "Conversion rate A 2.54% 100% B 2.43% 100% Sep 26 Sep 26 Sep 28 Sep 28 Sep 30 Se…" at bounding box center [316, 132] width 179 height 173
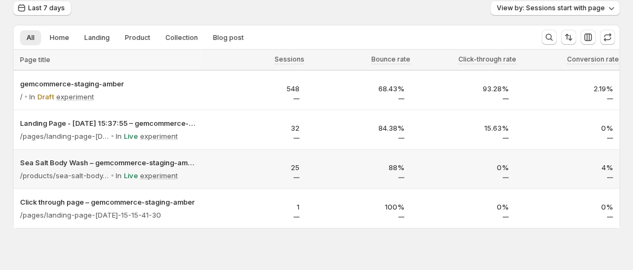
scroll to position [56, 0]
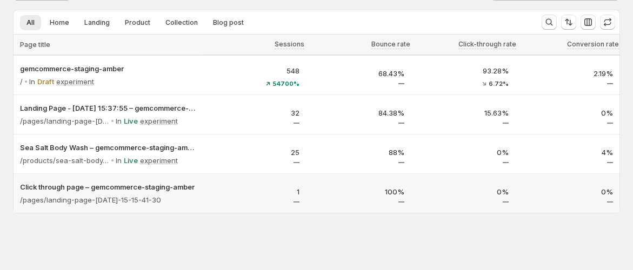
click at [247, 196] on div "1" at bounding box center [253, 194] width 91 height 16
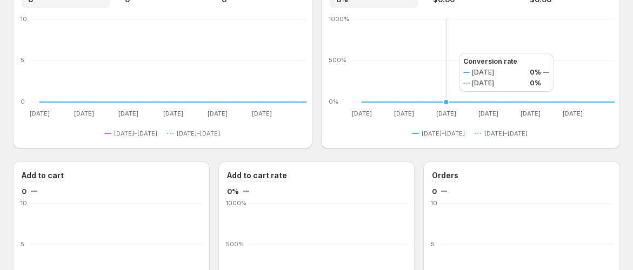
scroll to position [539, 0]
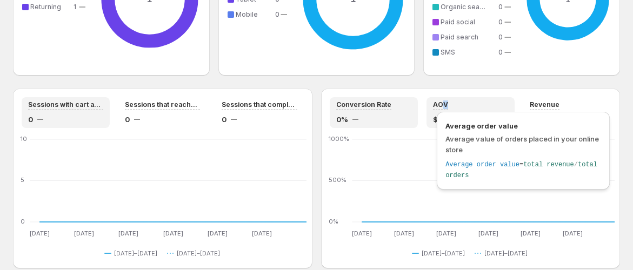
click at [448, 105] on span "AOV" at bounding box center [440, 104] width 15 height 9
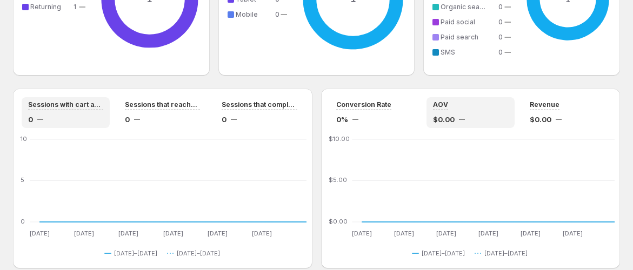
click at [569, 106] on div "Revenue" at bounding box center [566, 104] width 75 height 9
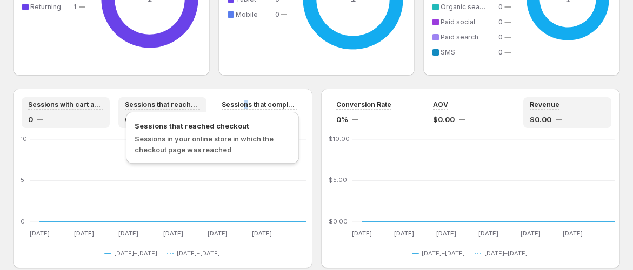
click at [247, 106] on span "Sessions that completed checkout" at bounding box center [259, 104] width 75 height 9
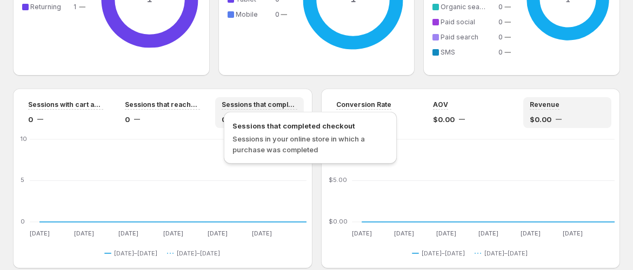
click at [163, 107] on span "Sessions that reached checkout" at bounding box center [162, 104] width 75 height 9
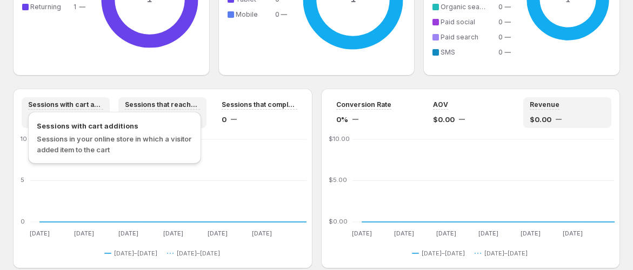
click at [90, 105] on span "Sessions with cart additions" at bounding box center [65, 104] width 75 height 9
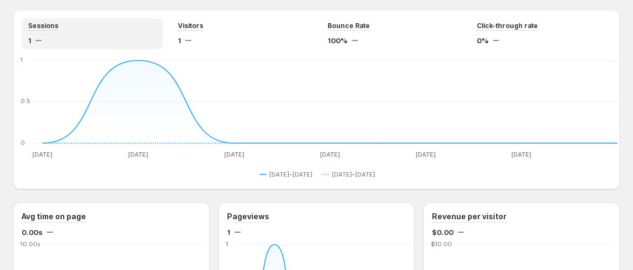
scroll to position [0, 0]
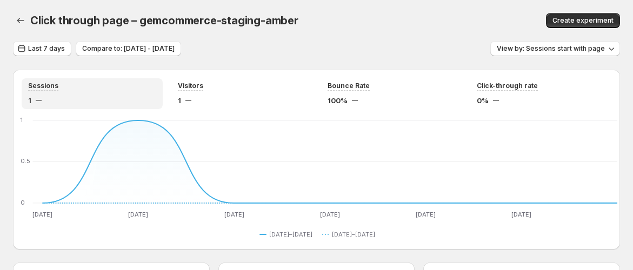
click at [22, 20] on icon "button" at bounding box center [20, 20] width 11 height 11
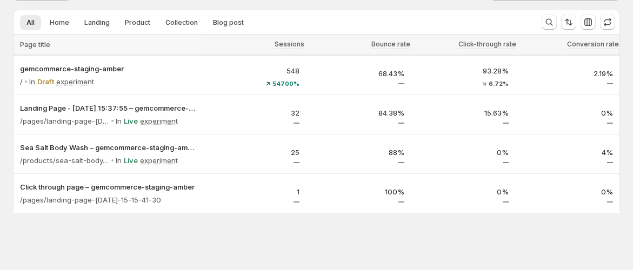
drag, startPoint x: 262, startPoint y: 226, endPoint x: 366, endPoint y: 213, distance: 104.5
click at [366, 213] on div "Analytics. This page is ready Analytics Last 7 days View by: Sessions start wit…" at bounding box center [316, 107] width 633 height 327
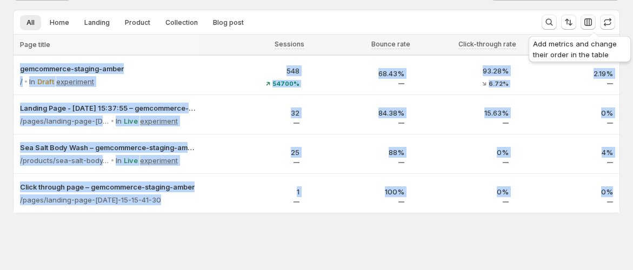
click at [592, 22] on icon "button" at bounding box center [588, 22] width 8 height 8
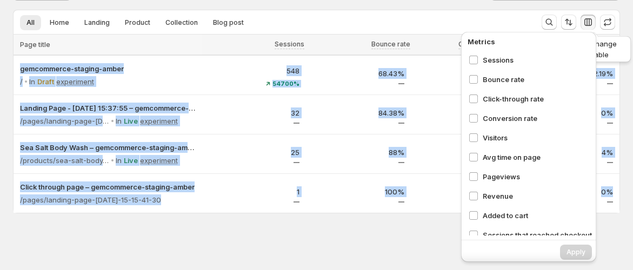
click at [591, 21] on icon "button" at bounding box center [588, 22] width 8 height 8
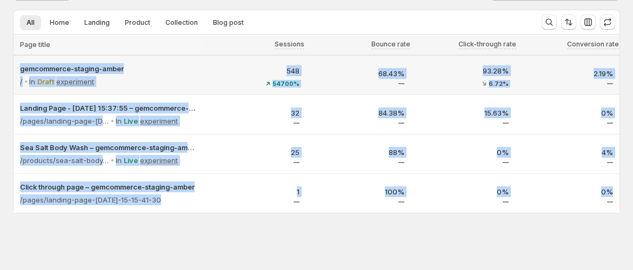
click at [295, 65] on p "548" at bounding box center [253, 70] width 91 height 11
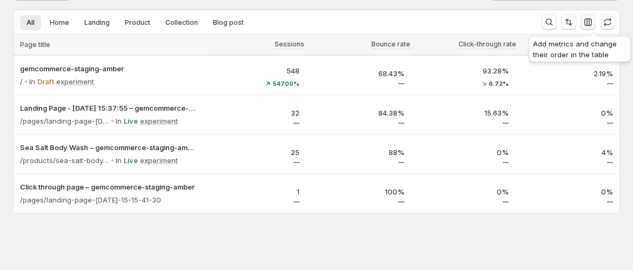
click at [592, 22] on icon "button" at bounding box center [587, 22] width 11 height 11
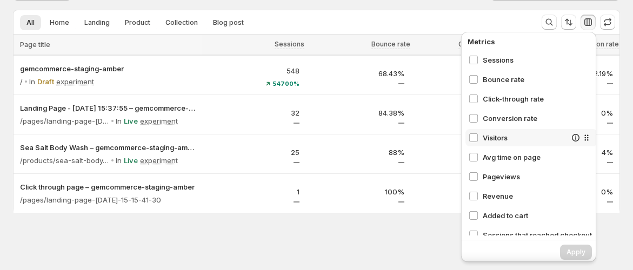
click at [486, 133] on span "Visitors" at bounding box center [523, 137] width 83 height 11
click at [491, 155] on span "Avg time on page" at bounding box center [523, 157] width 83 height 11
click at [491, 173] on span "Pageviews" at bounding box center [523, 176] width 83 height 11
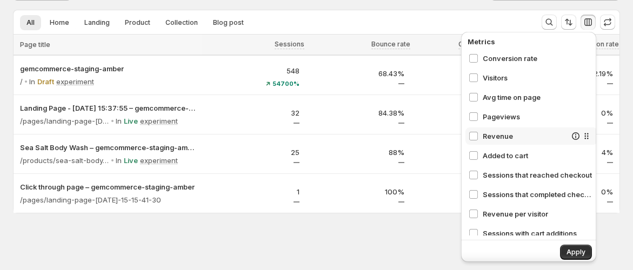
click at [504, 135] on span "Revenue" at bounding box center [523, 136] width 83 height 11
click at [501, 153] on span "Added to cart" at bounding box center [523, 155] width 83 height 11
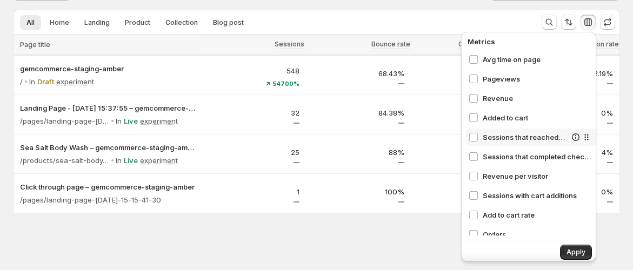
scroll to position [126, 0]
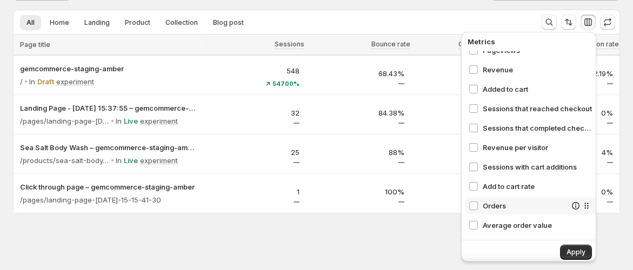
click at [501, 198] on div "Orders" at bounding box center [531, 205] width 132 height 17
click at [513, 182] on span "Add to cart rate" at bounding box center [523, 186] width 83 height 11
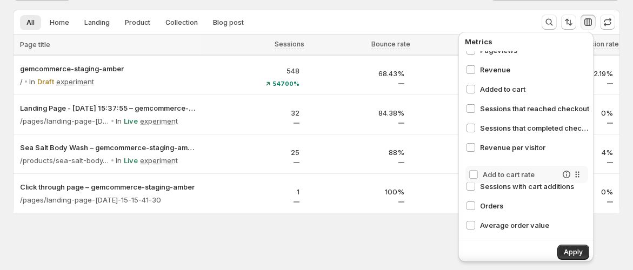
scroll to position [56, 5]
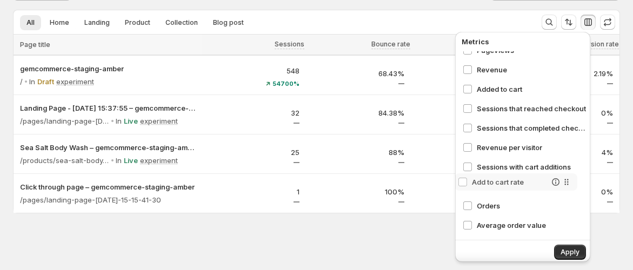
drag, startPoint x: 575, startPoint y: 180, endPoint x: 565, endPoint y: 175, distance: 12.3
click at [565, 175] on div "Sessions Bounce rate Click-through rate Conversion rate Visitors Avg time on pa…" at bounding box center [525, 143] width 132 height 184
drag, startPoint x: 562, startPoint y: 181, endPoint x: 561, endPoint y: 165, distance: 15.7
click at [561, 165] on div "Sessions Bounce rate Click-through rate Conversion rate Visitors Avg time on pa…" at bounding box center [525, 143] width 132 height 184
click at [564, 246] on button "Apply" at bounding box center [570, 252] width 32 height 15
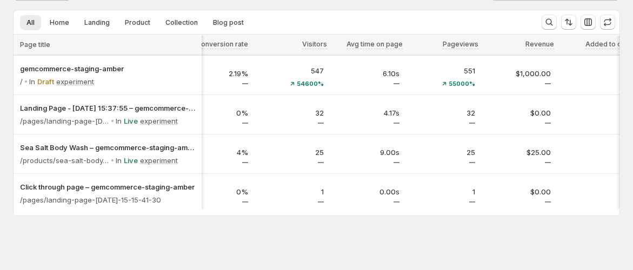
scroll to position [0, 0]
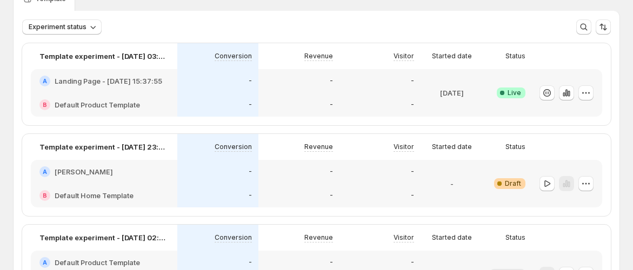
scroll to position [60, 0]
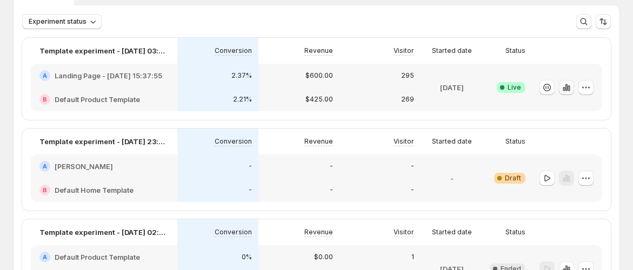
click at [565, 88] on icon "button" at bounding box center [563, 89] width 2 height 4
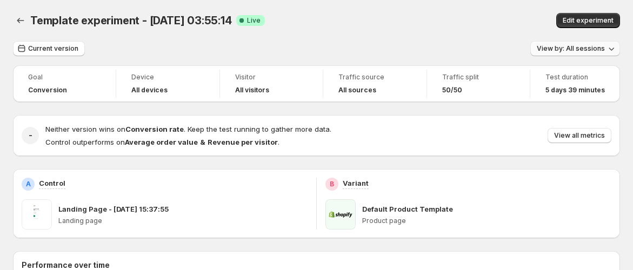
click at [589, 54] on button "View by: All sessions" at bounding box center [575, 48] width 90 height 15
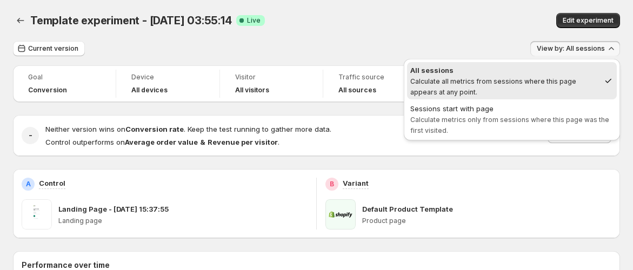
click at [523, 116] on span "Calculate metrics only from sessions where this page was the first visited." at bounding box center [509, 125] width 199 height 19
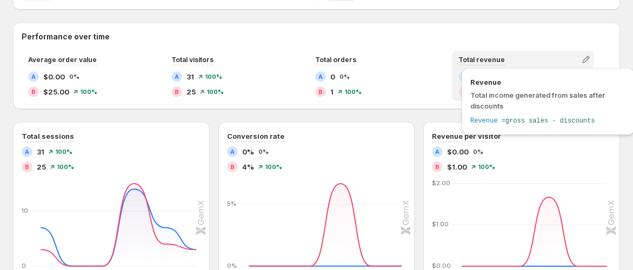
scroll to position [240, 0]
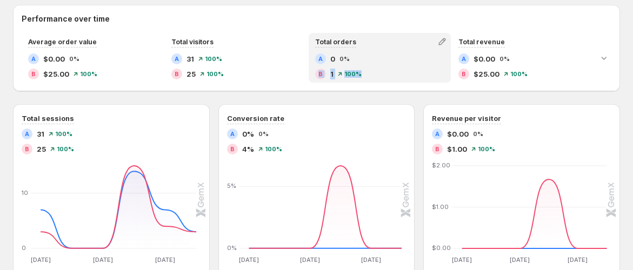
drag, startPoint x: 368, startPoint y: 76, endPoint x: 356, endPoint y: 60, distance: 20.0
click at [356, 60] on div "A 0 0% B 1 100%" at bounding box center [379, 66] width 129 height 26
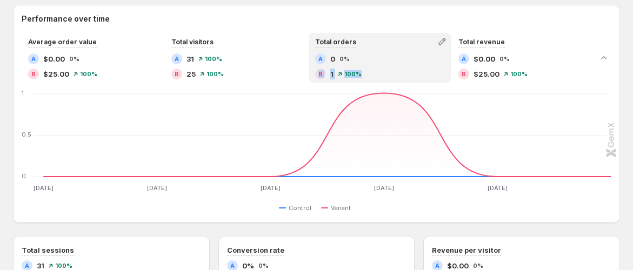
click at [424, 81] on div "A 0 0% B 1 100%" at bounding box center [380, 67] width 140 height 28
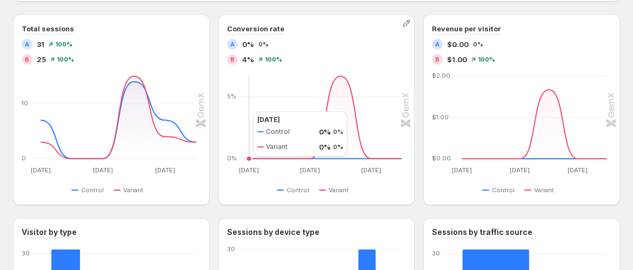
scroll to position [480, 0]
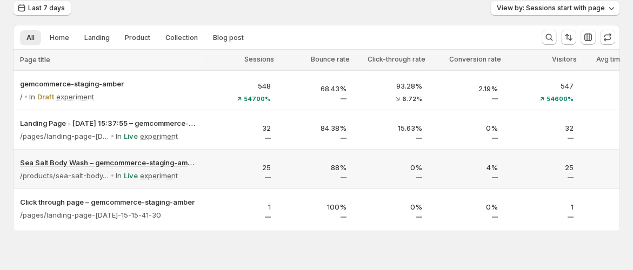
scroll to position [63, 0]
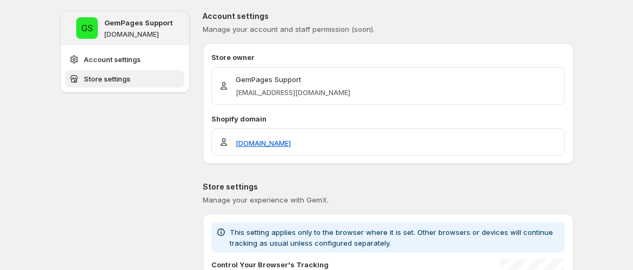
click at [135, 77] on button "Store settings" at bounding box center [124, 78] width 119 height 17
click at [145, 57] on button "Account settings" at bounding box center [124, 58] width 119 height 17
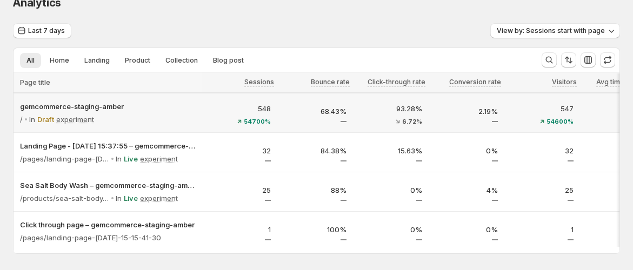
scroll to position [63, 0]
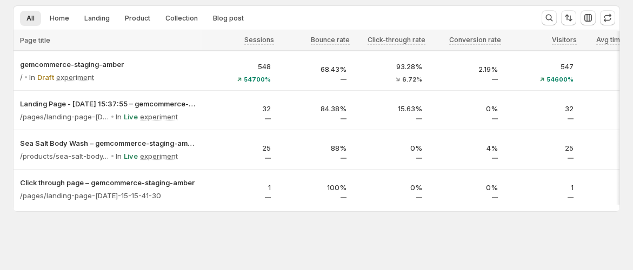
drag, startPoint x: 266, startPoint y: 205, endPoint x: 387, endPoint y: 219, distance: 122.3
click at [405, 217] on div "Analytics. This page is ready Analytics Last 7 days View by: Sessions start wit…" at bounding box center [316, 105] width 633 height 330
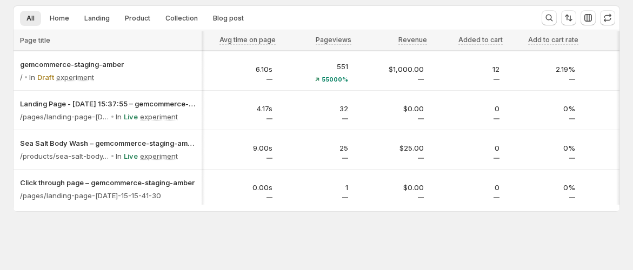
scroll to position [0, 281]
